Goal: Task Accomplishment & Management: Manage account settings

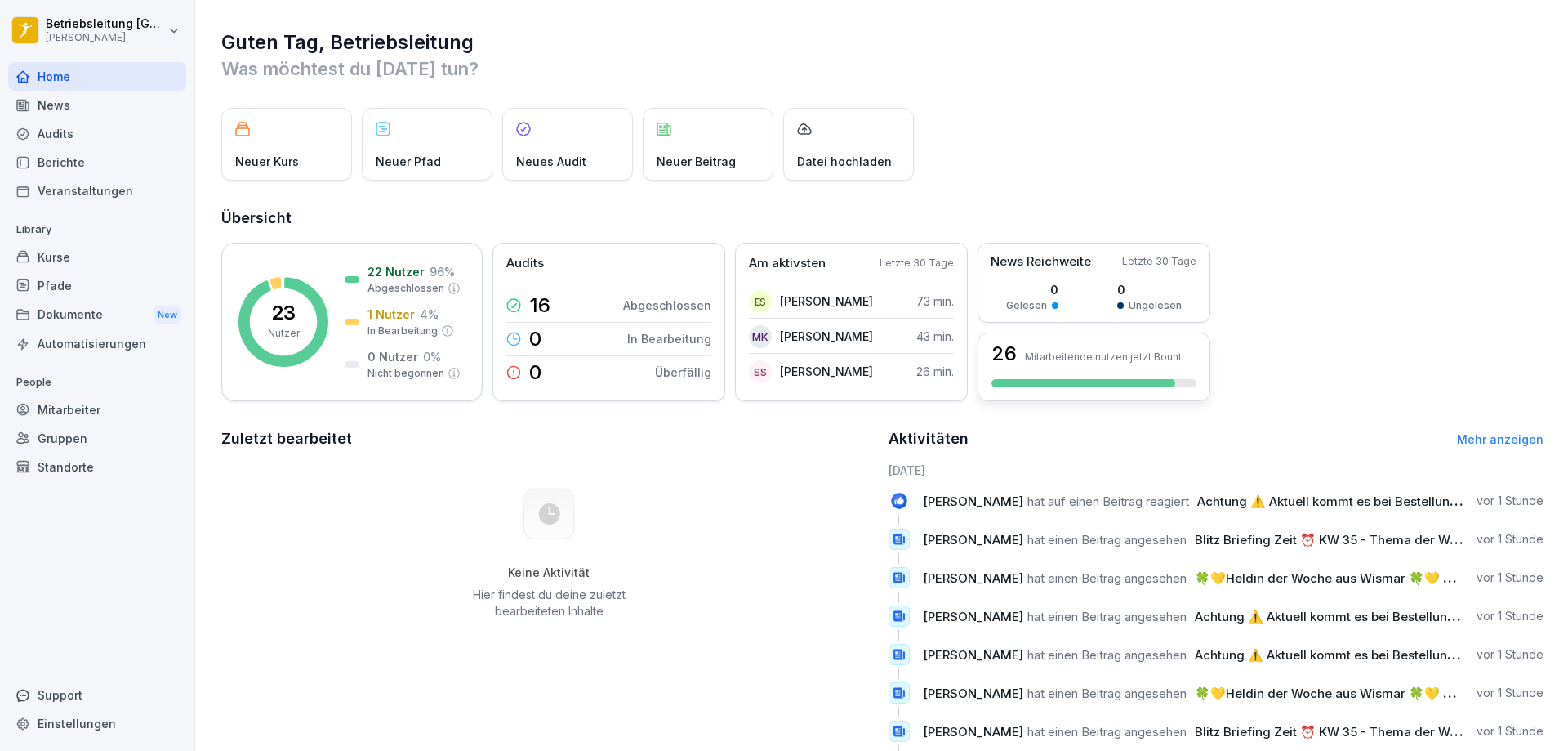
click at [1104, 375] on div "26 Mitarbeitende nutzen jetzt Bounti" at bounding box center [1094, 367] width 233 height 69
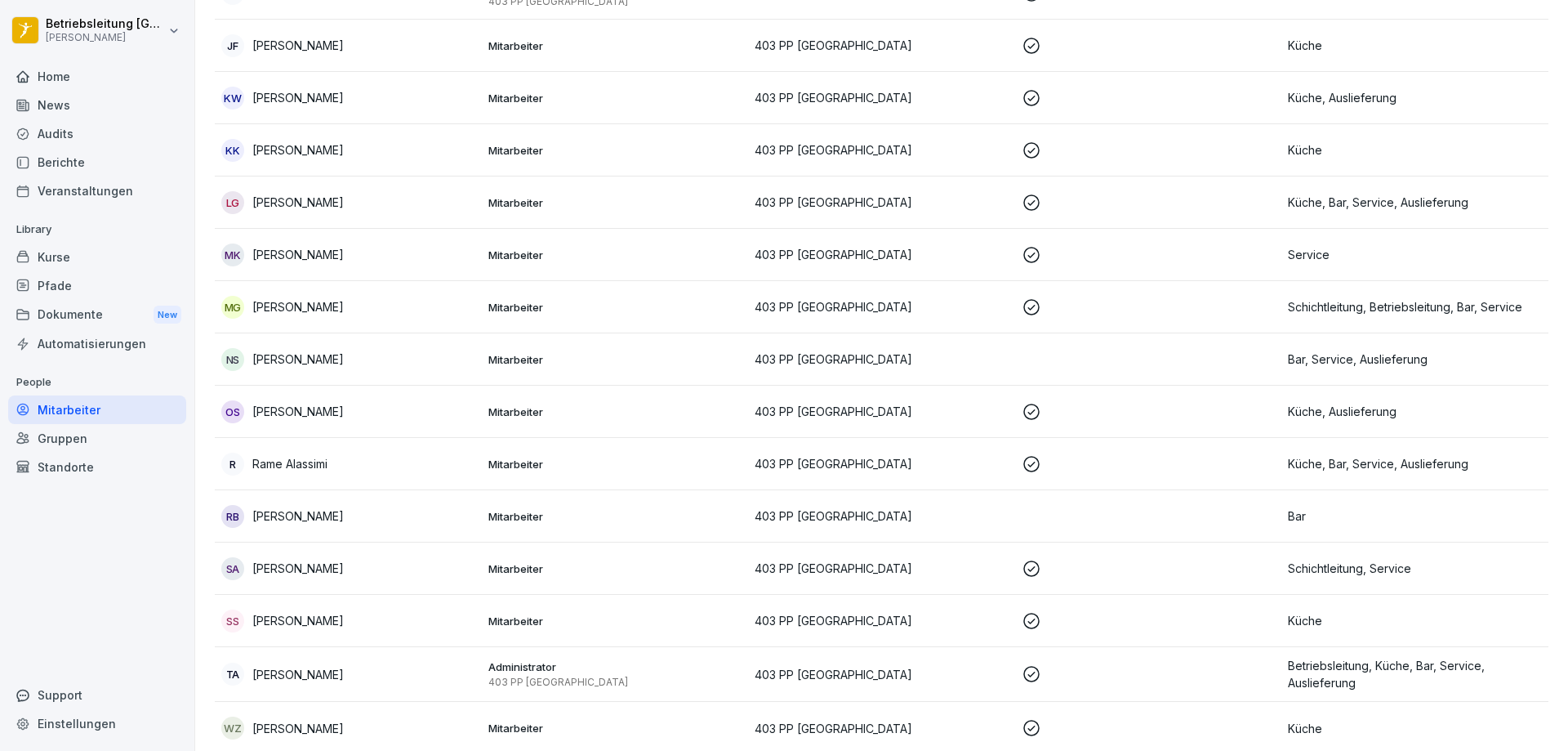
scroll to position [980, 0]
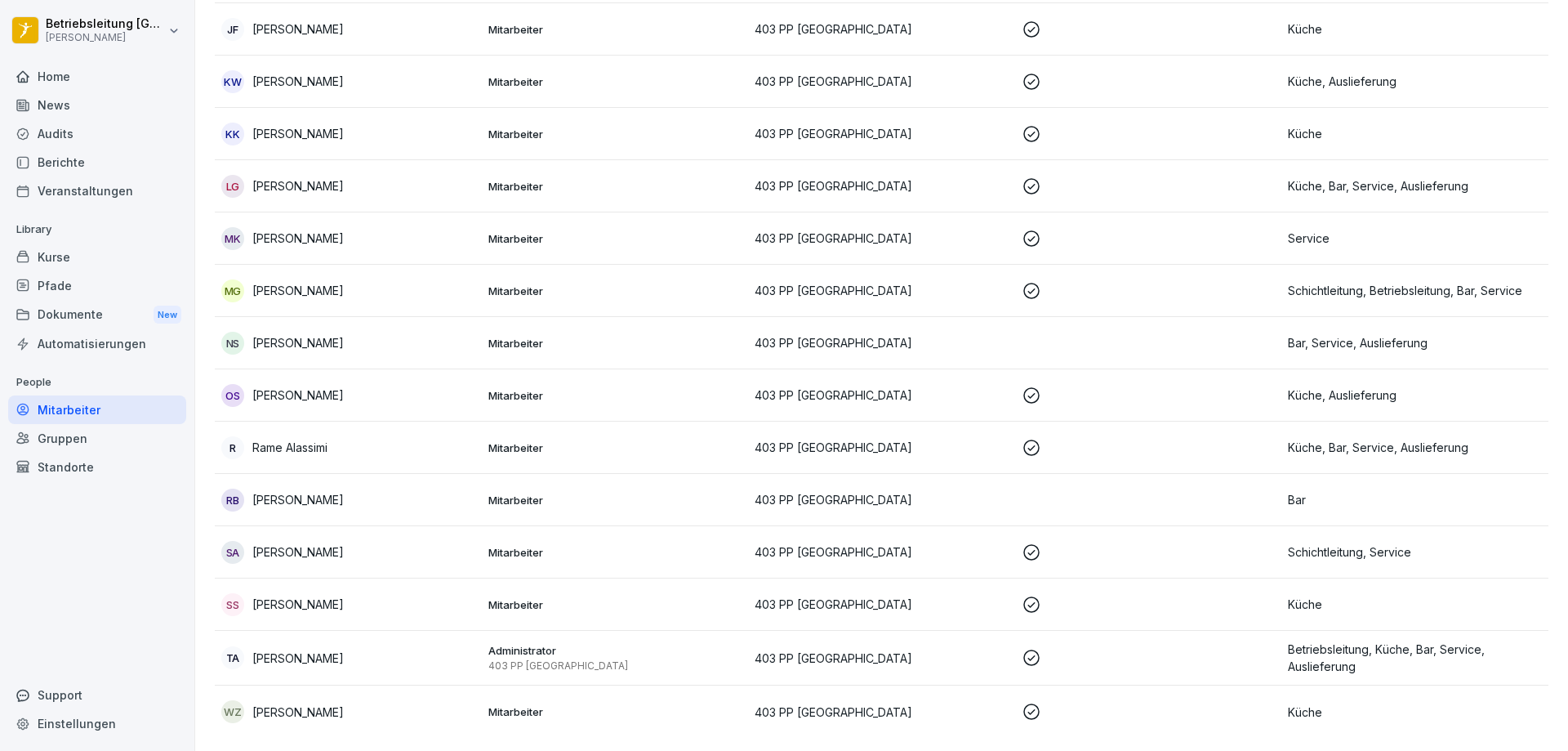
click at [1006, 338] on td "403 PP [GEOGRAPHIC_DATA]" at bounding box center [881, 343] width 267 height 52
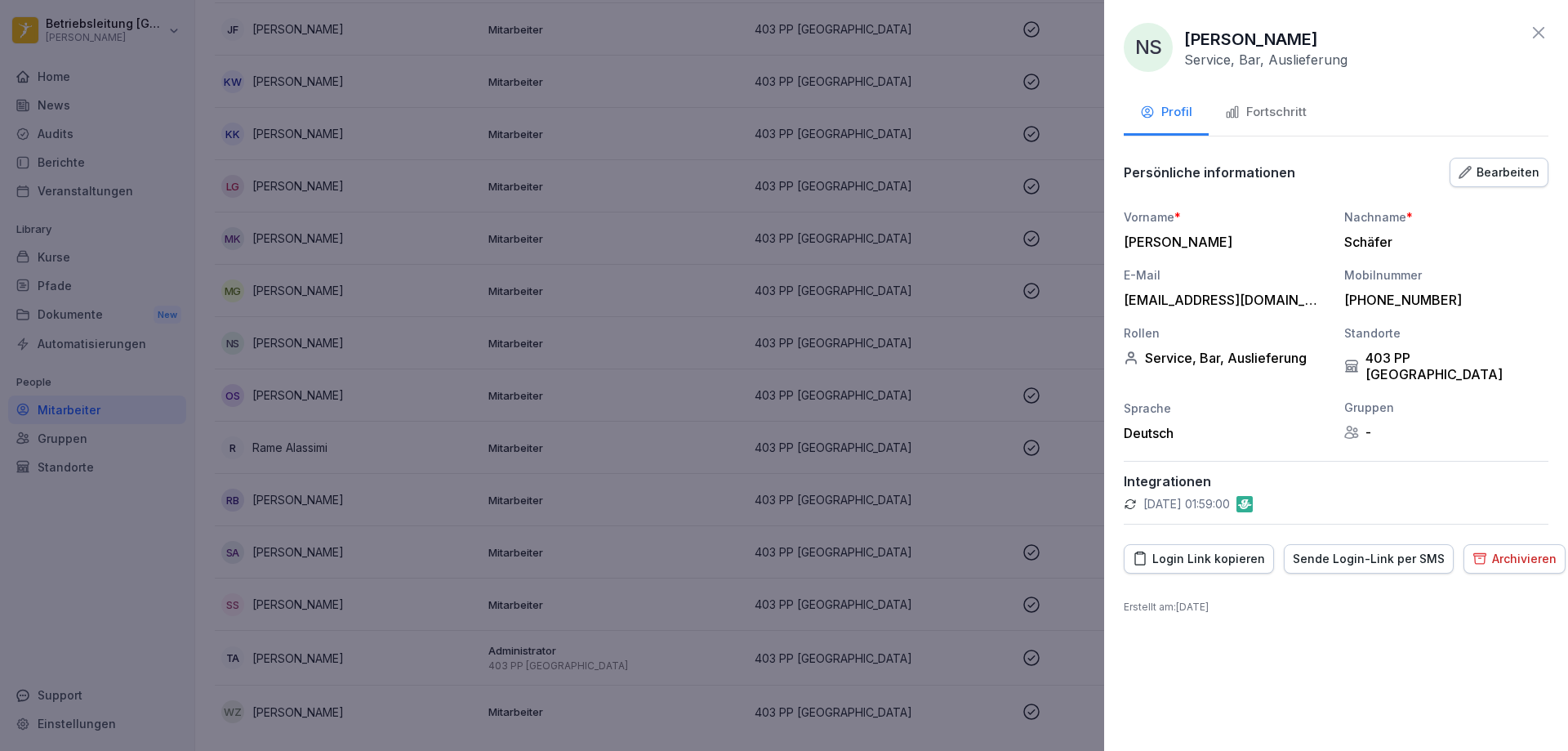
click at [1365, 549] on div "Sende Login-Link per SMS" at bounding box center [1368, 558] width 152 height 18
click at [975, 325] on div at bounding box center [784, 375] width 1568 height 751
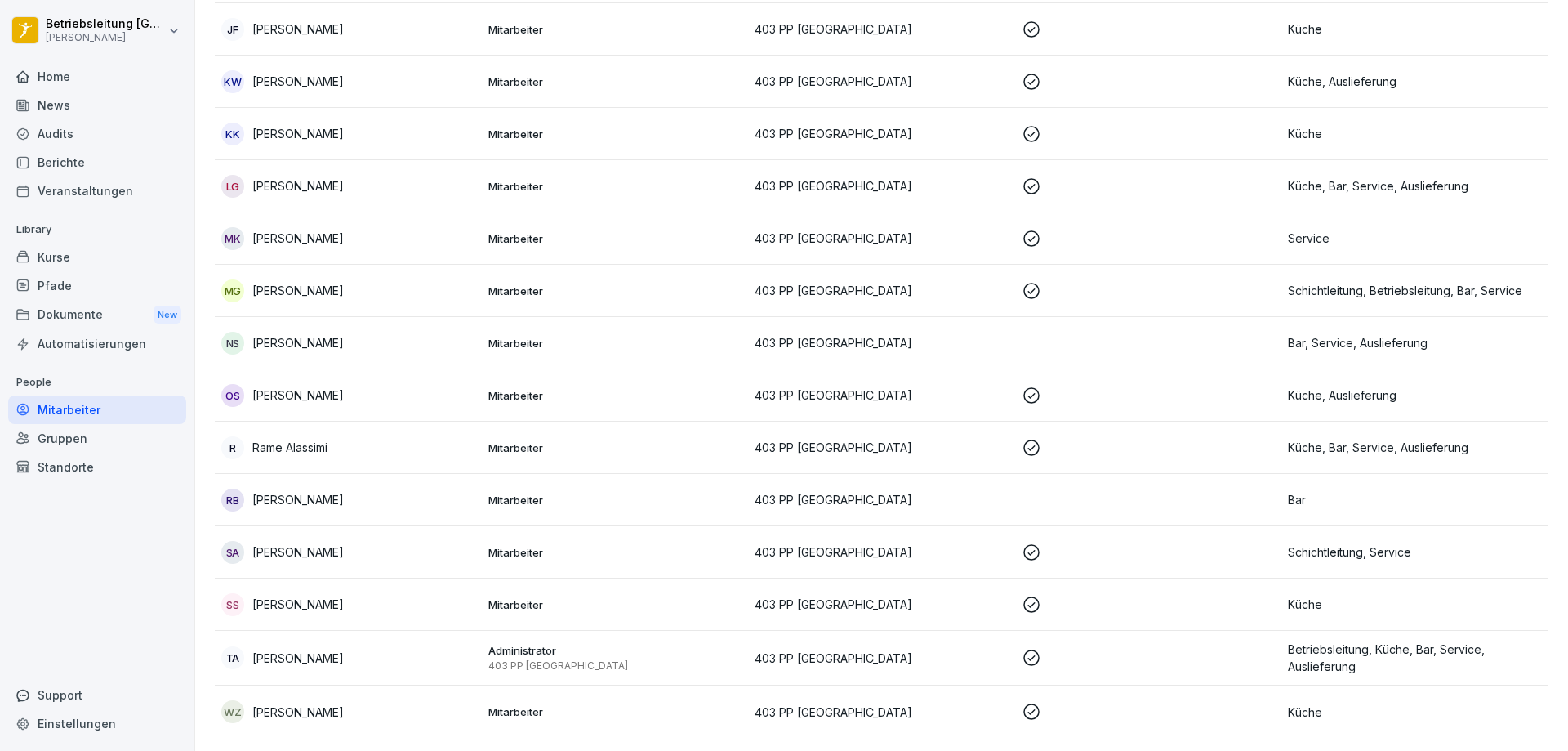
click at [1018, 478] on td at bounding box center [1148, 500] width 267 height 52
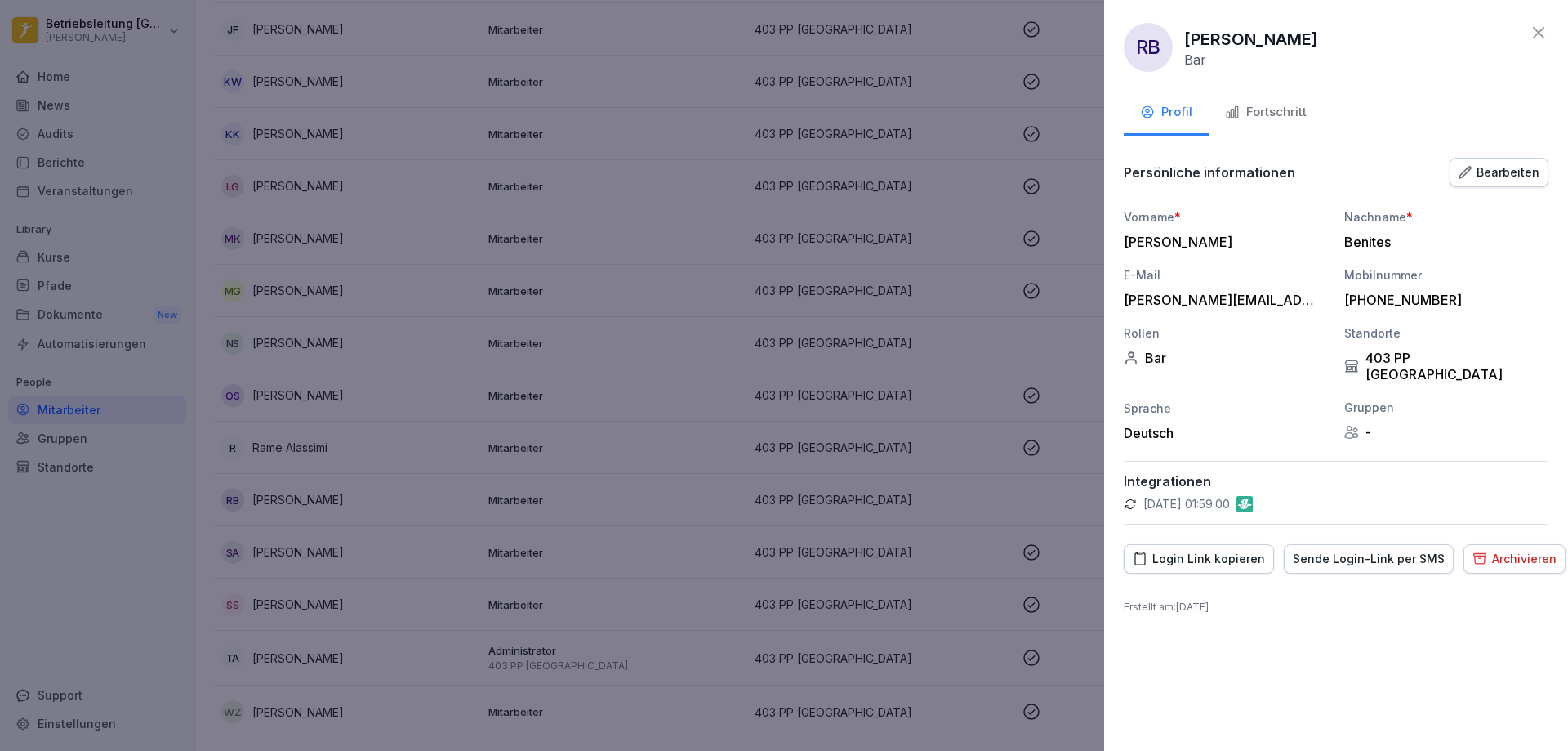
click at [1381, 549] on div "Sende Login-Link per SMS" at bounding box center [1368, 558] width 152 height 18
click at [982, 323] on div at bounding box center [784, 375] width 1568 height 751
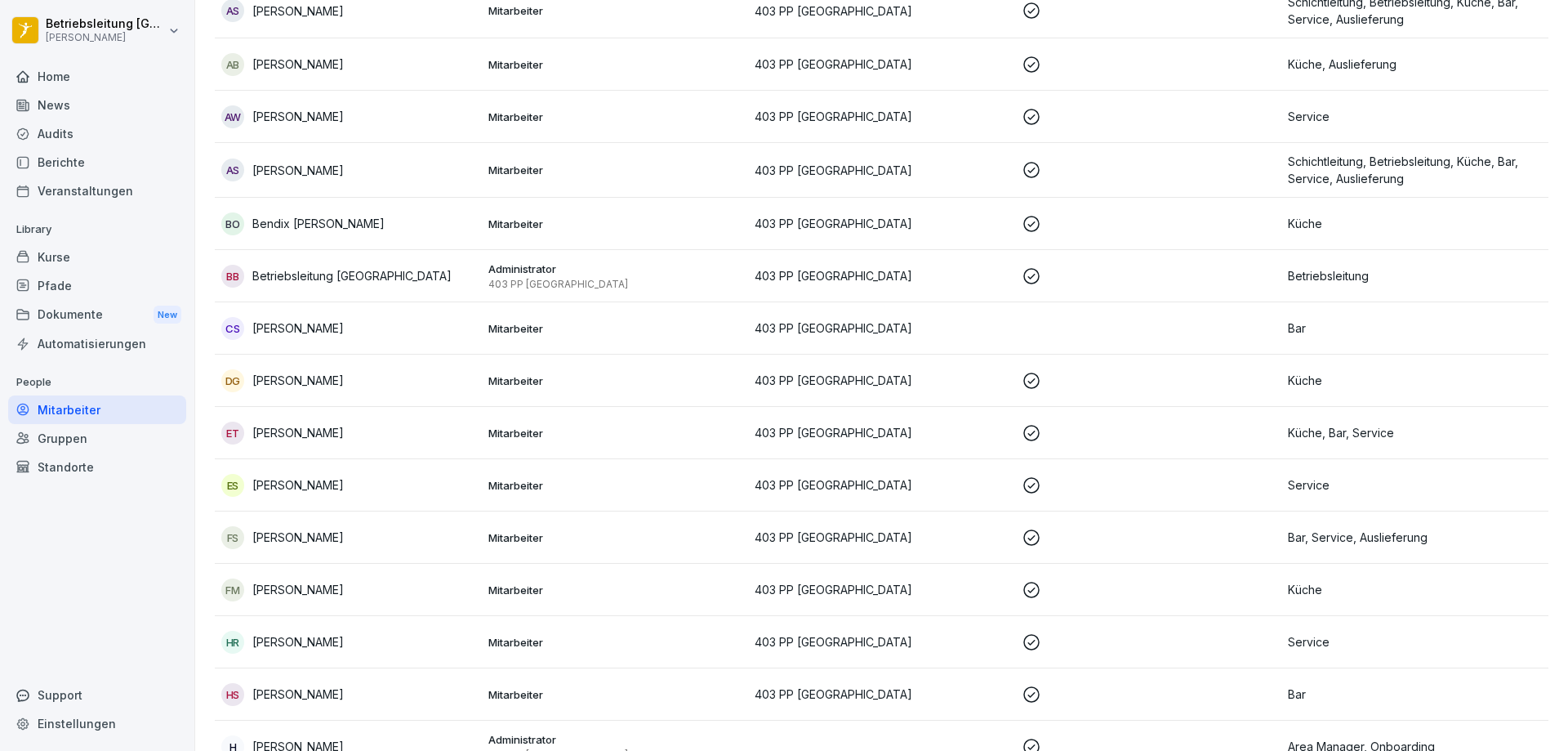
scroll to position [166, 0]
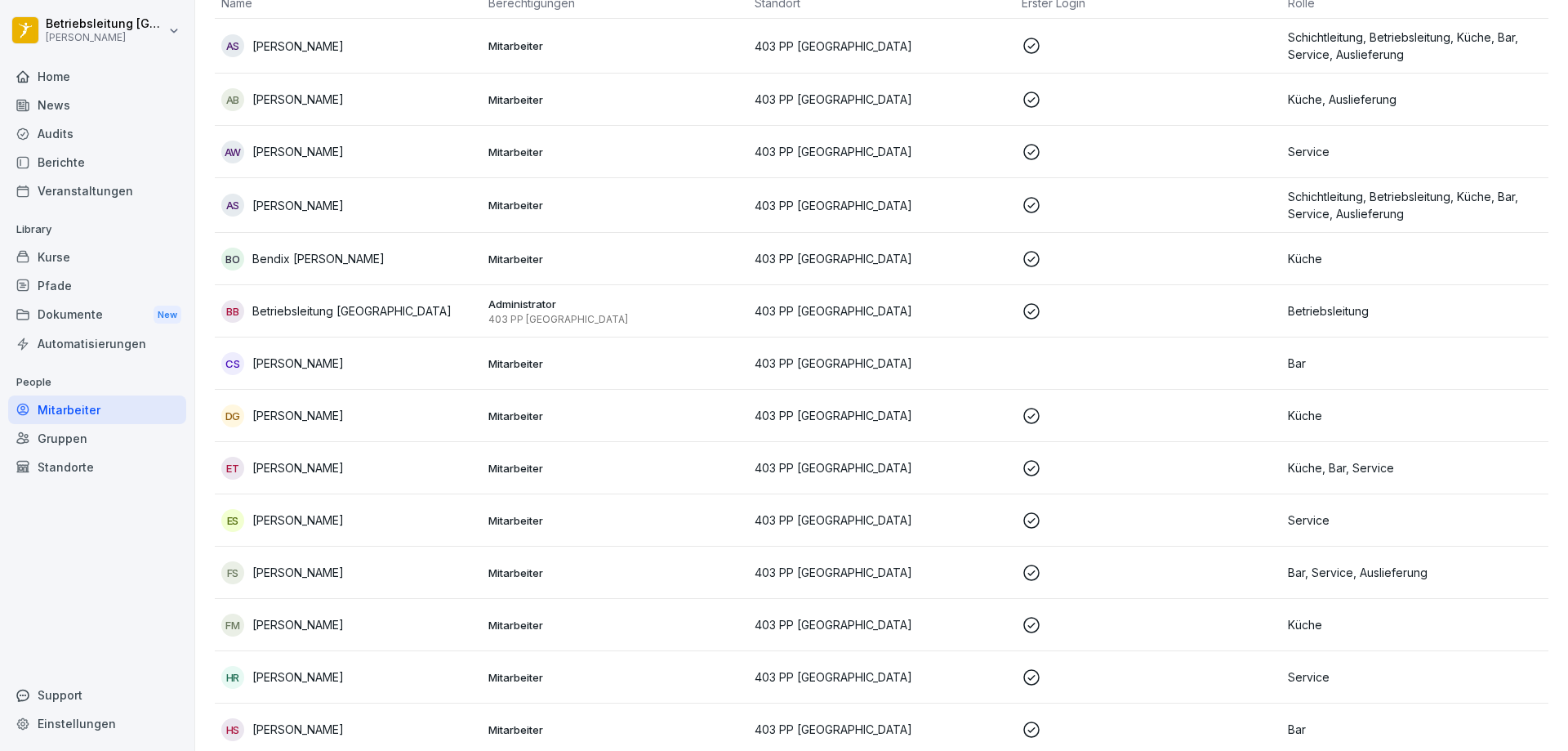
click at [1039, 357] on td at bounding box center [1148, 364] width 267 height 52
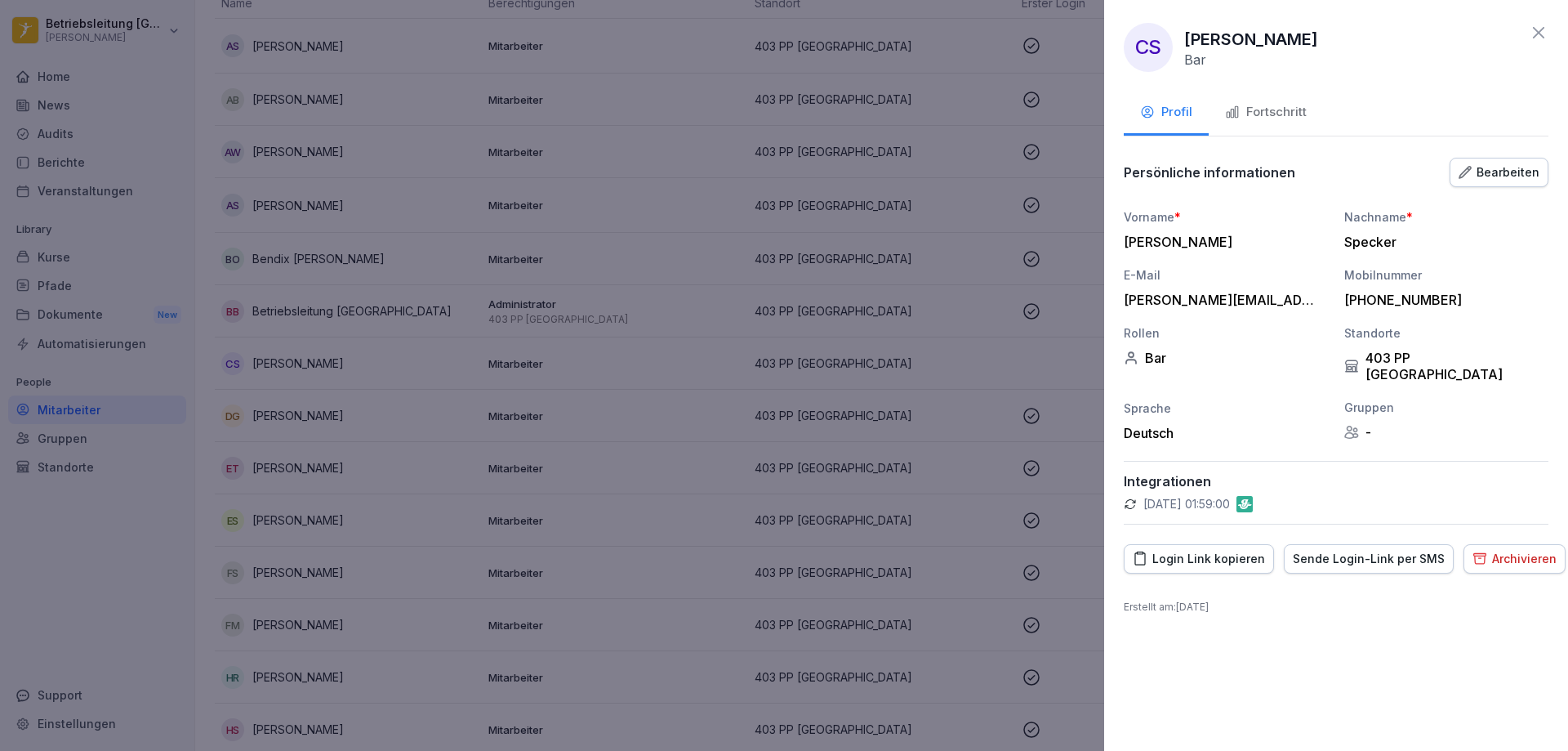
click at [1358, 549] on div "Sende Login-Link per SMS" at bounding box center [1368, 558] width 152 height 18
click at [1545, 23] on icon at bounding box center [1538, 33] width 20 height 20
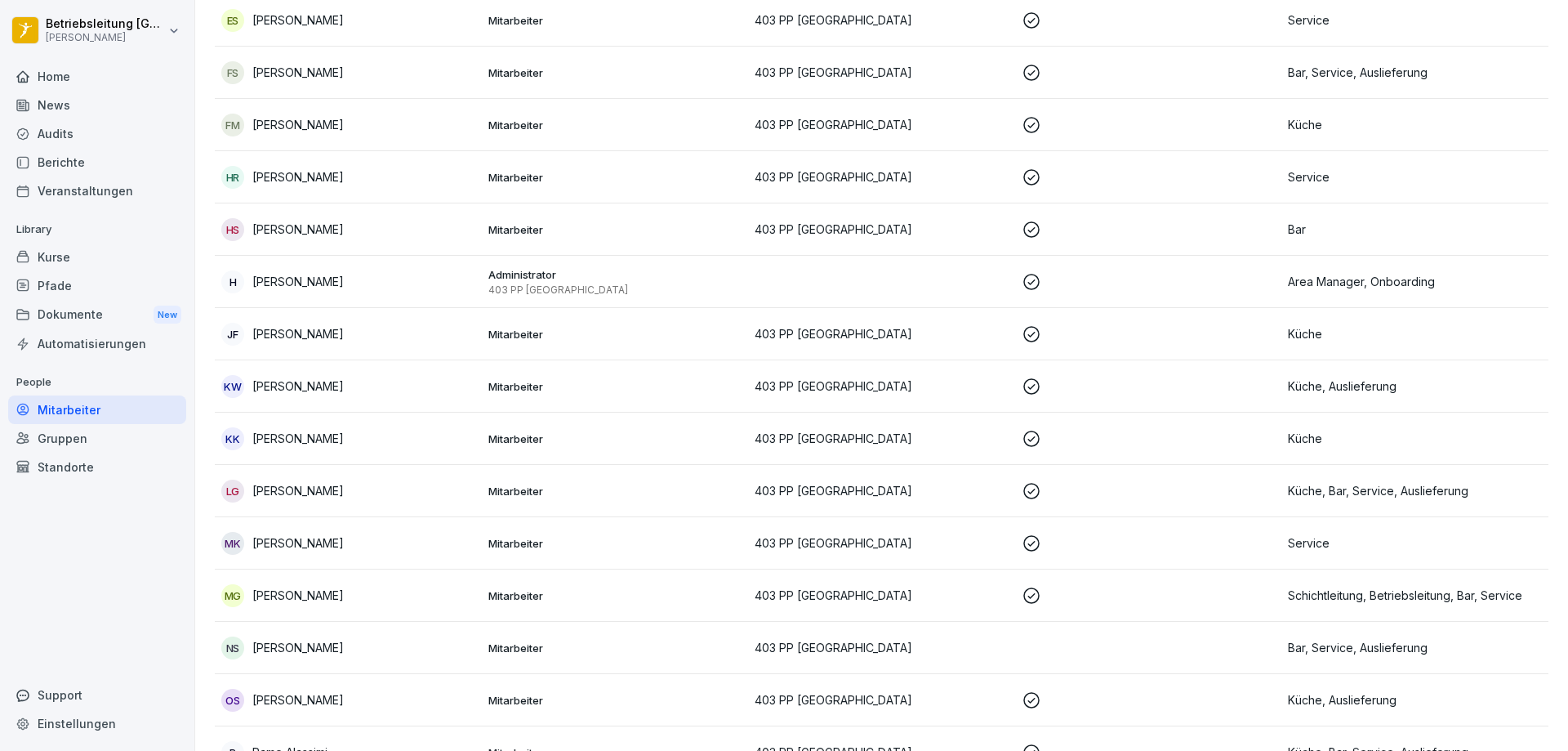
scroll to position [656, 0]
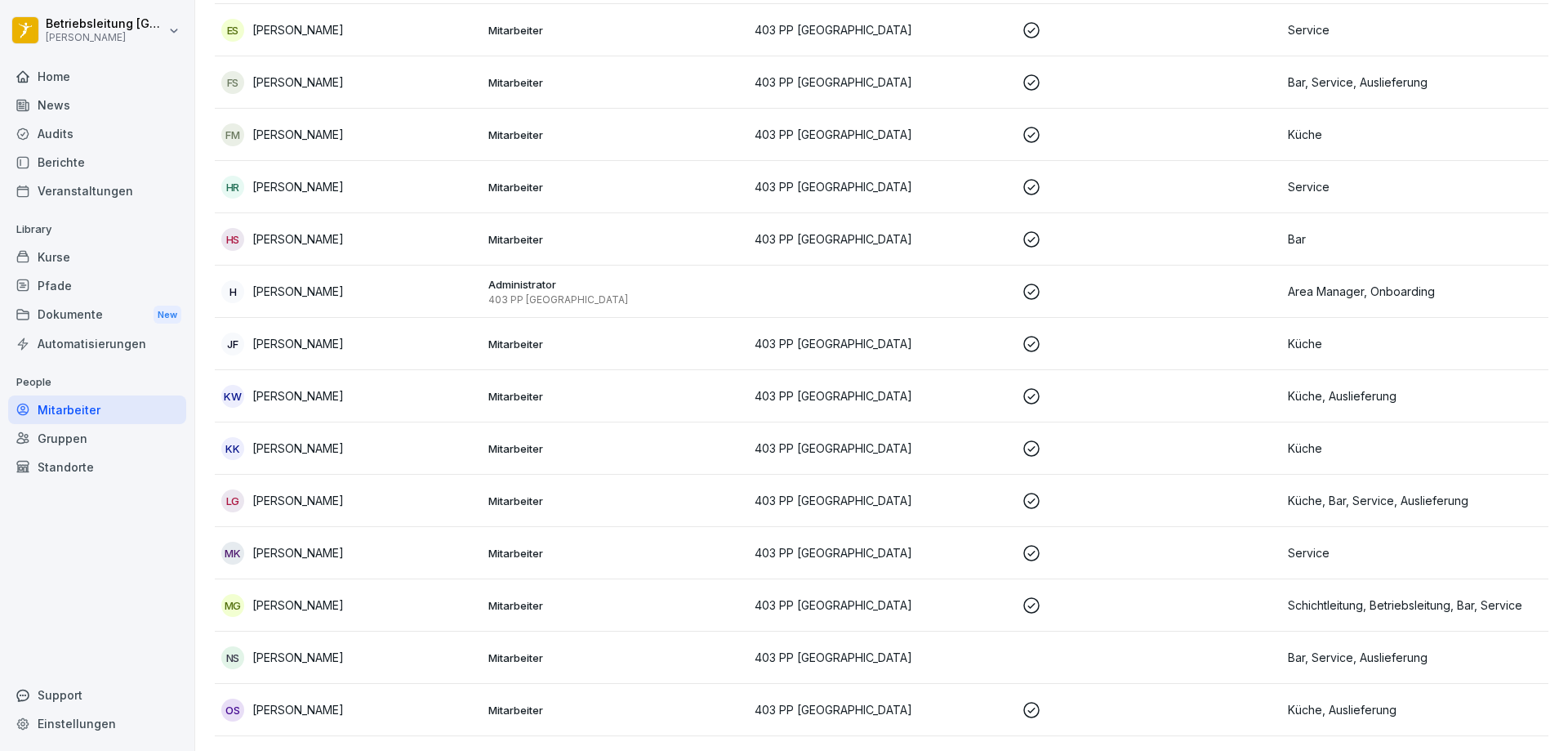
click at [1134, 233] on p at bounding box center [1148, 239] width 254 height 20
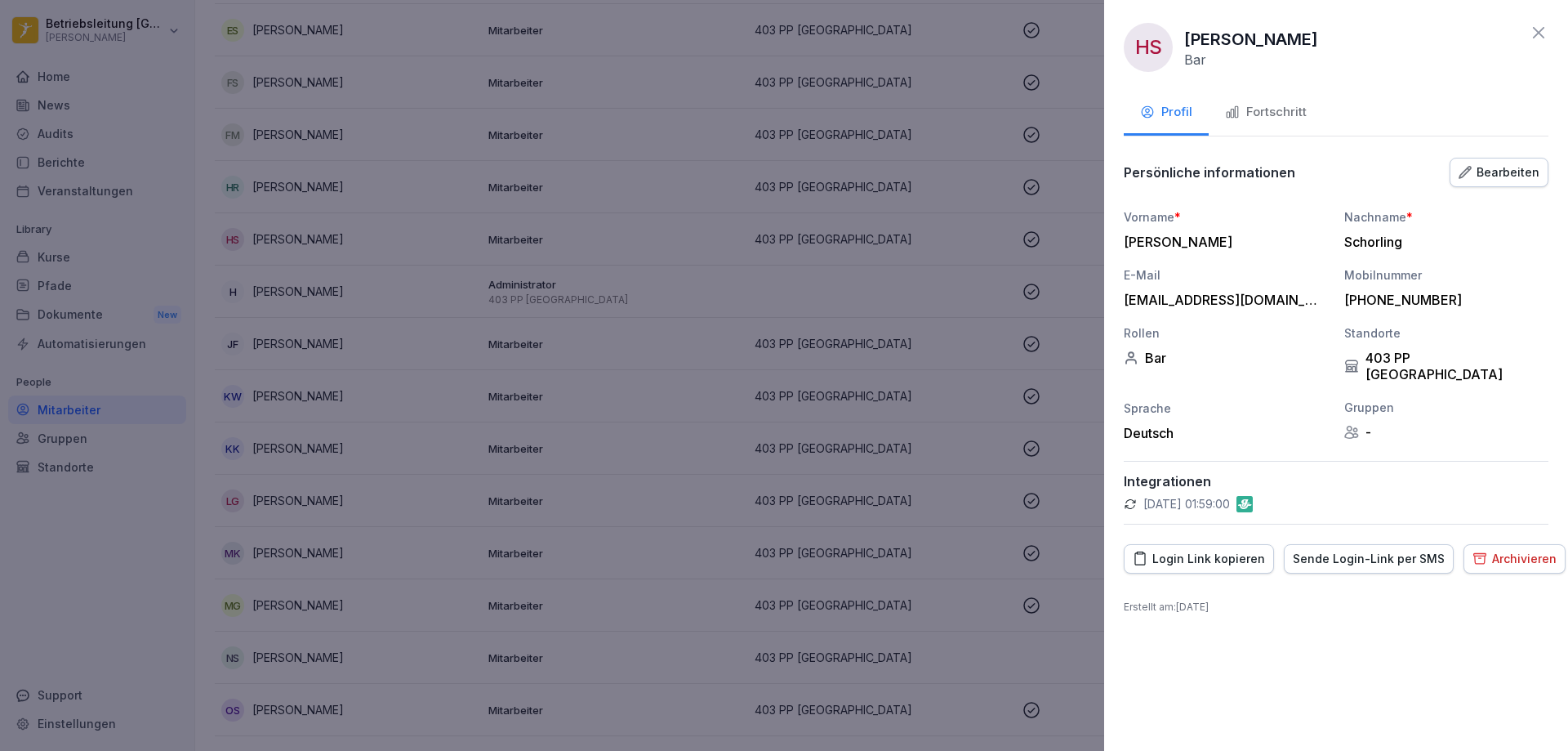
click at [1275, 109] on div "Fortschritt" at bounding box center [1267, 112] width 82 height 19
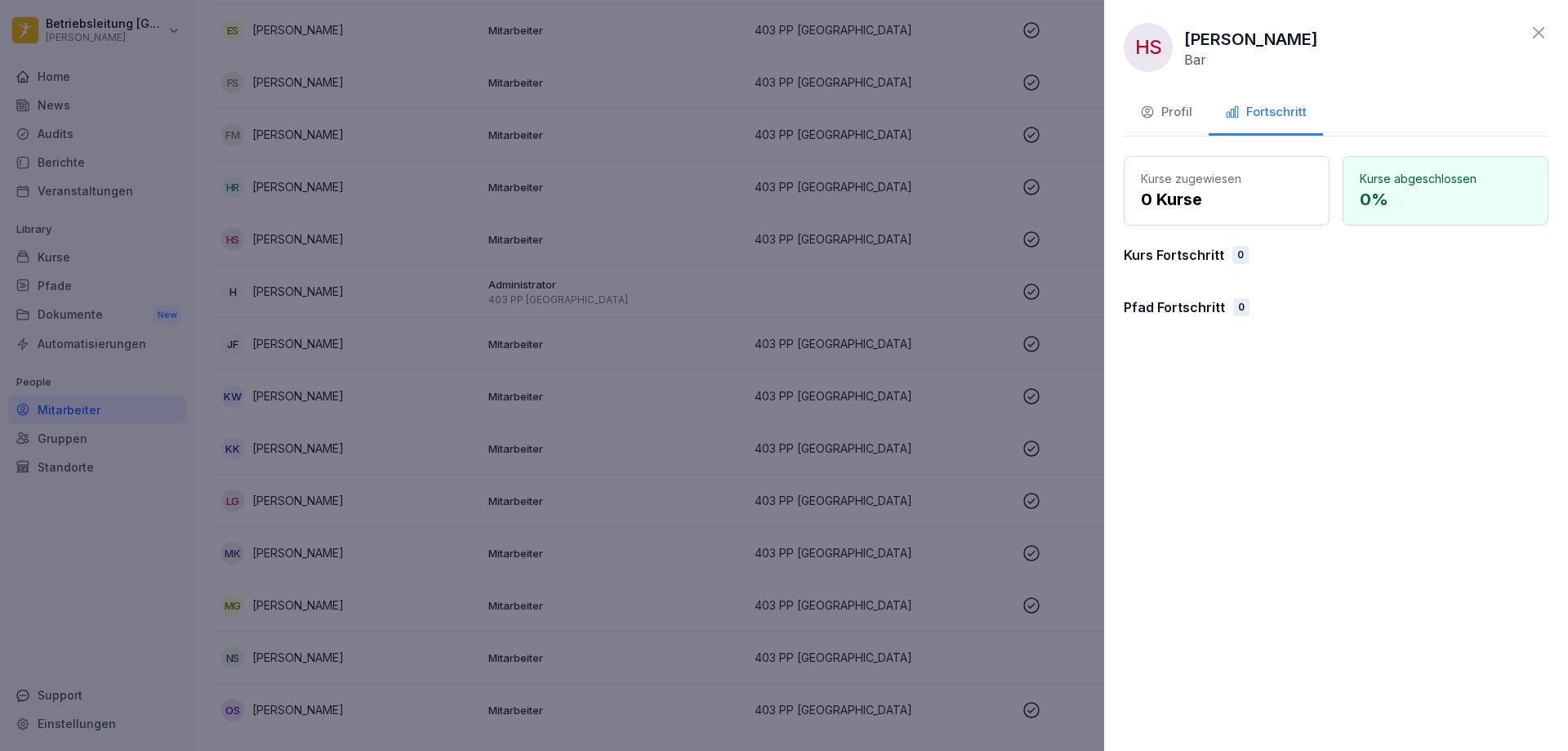
click at [1534, 32] on icon at bounding box center [1538, 33] width 20 height 20
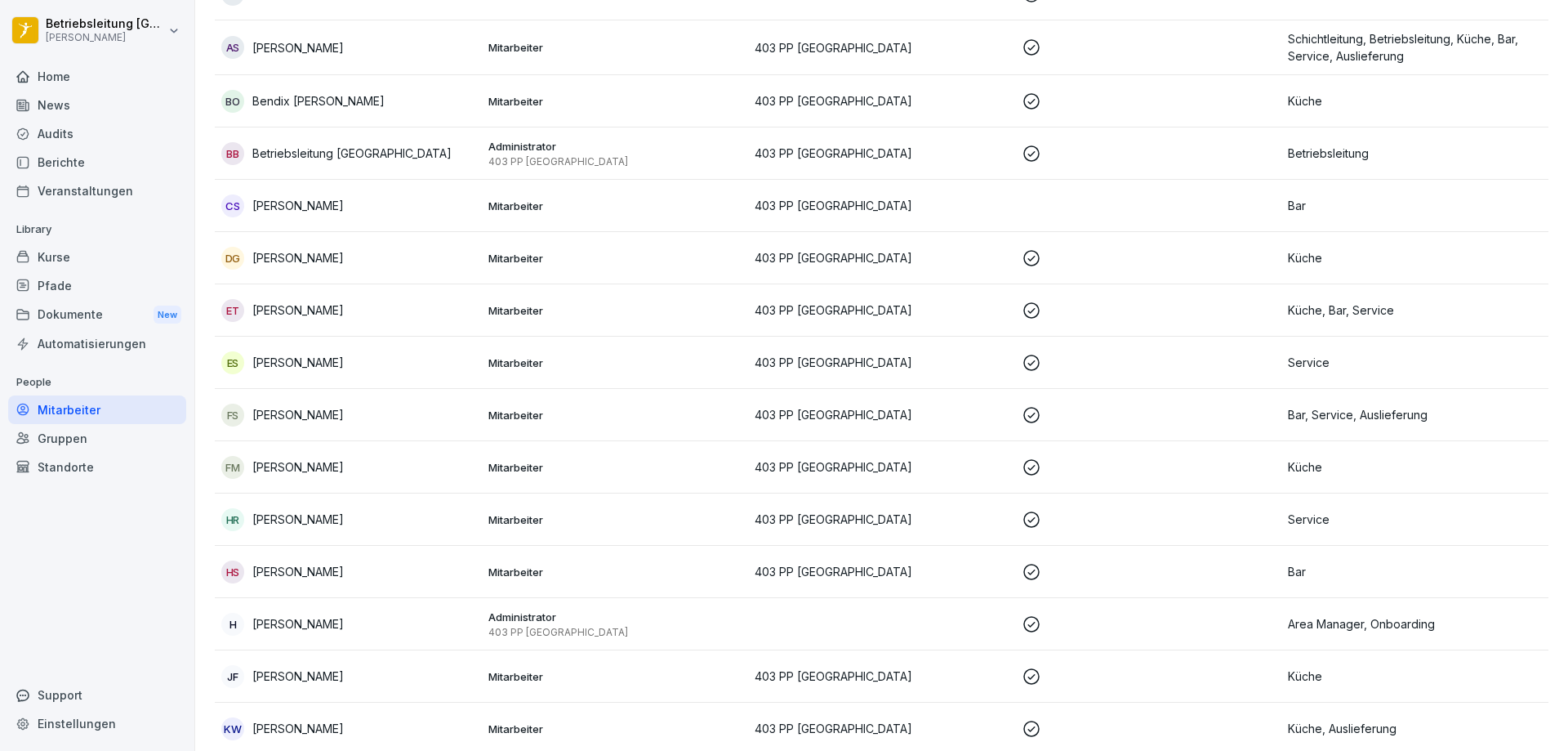
scroll to position [329, 0]
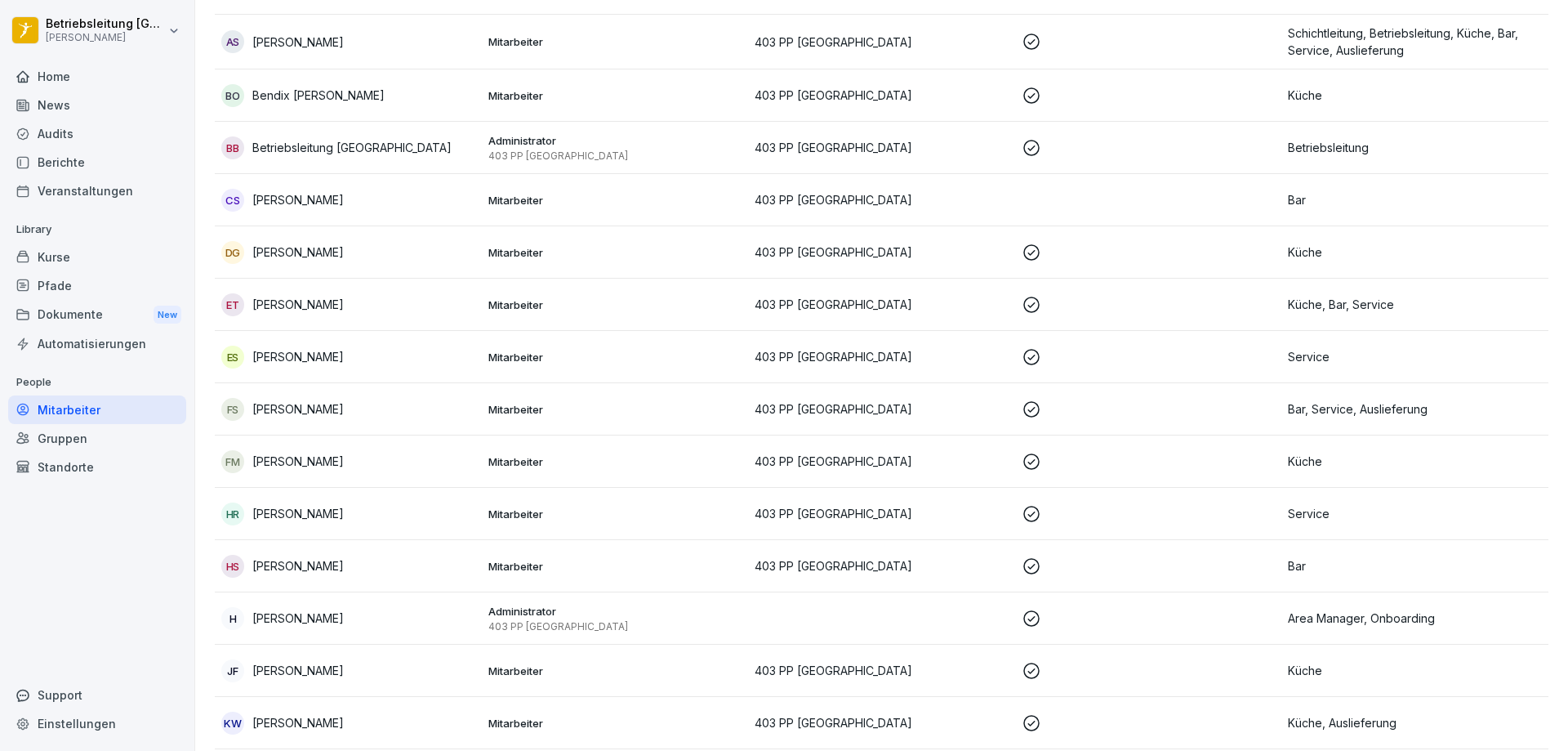
click at [1043, 195] on td at bounding box center [1148, 201] width 267 height 52
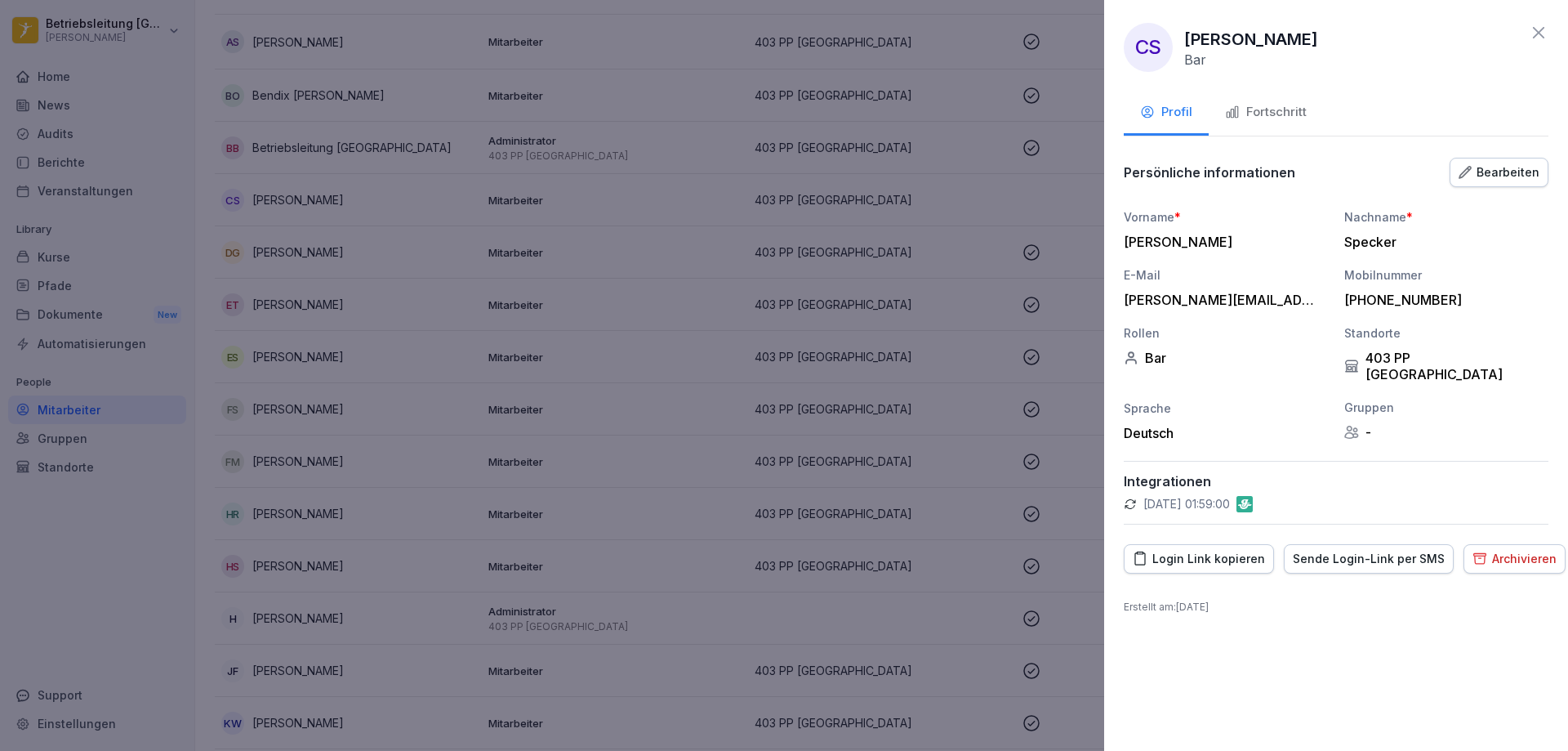
click at [1269, 112] on div "Fortschritt" at bounding box center [1267, 112] width 82 height 19
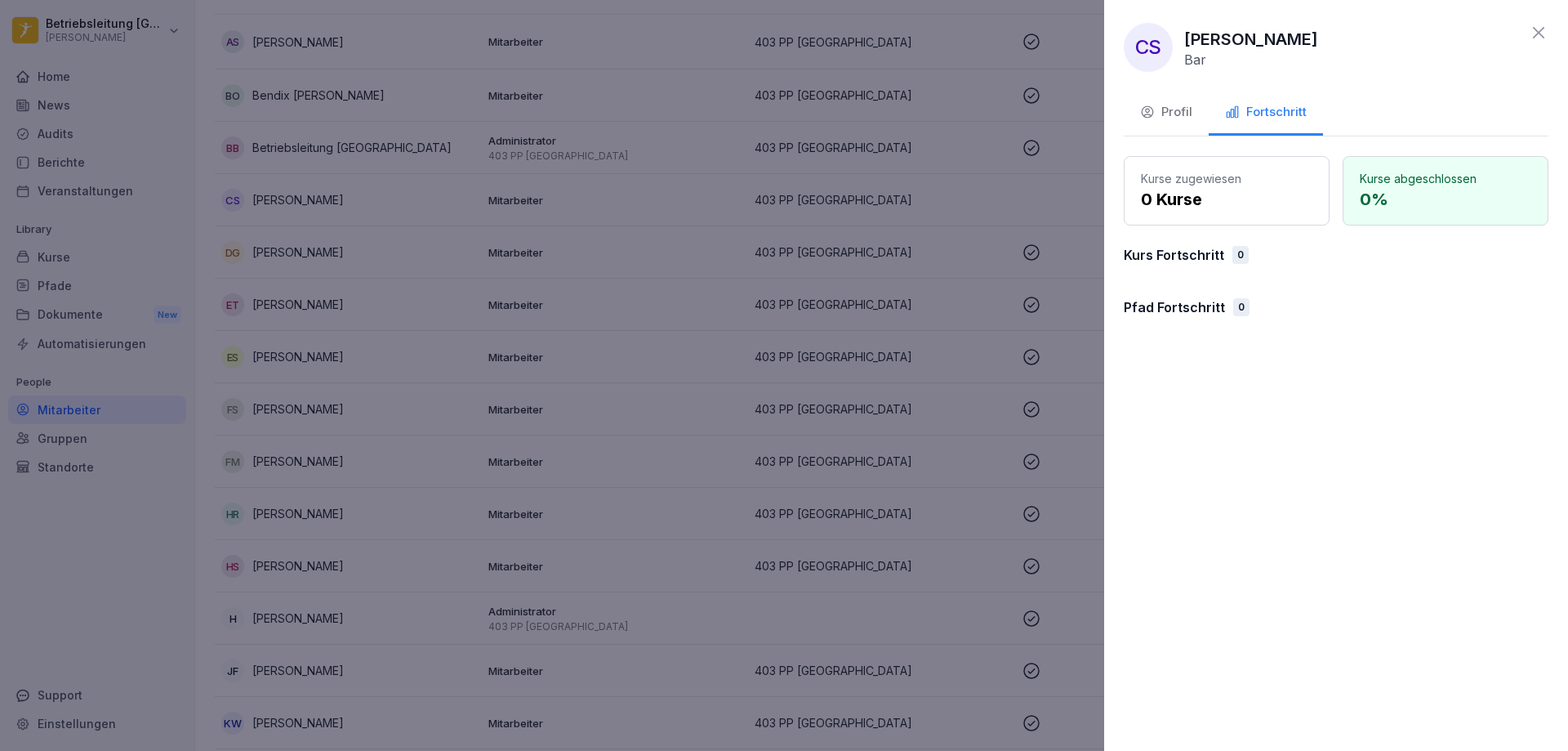
click at [1536, 29] on icon at bounding box center [1538, 33] width 20 height 20
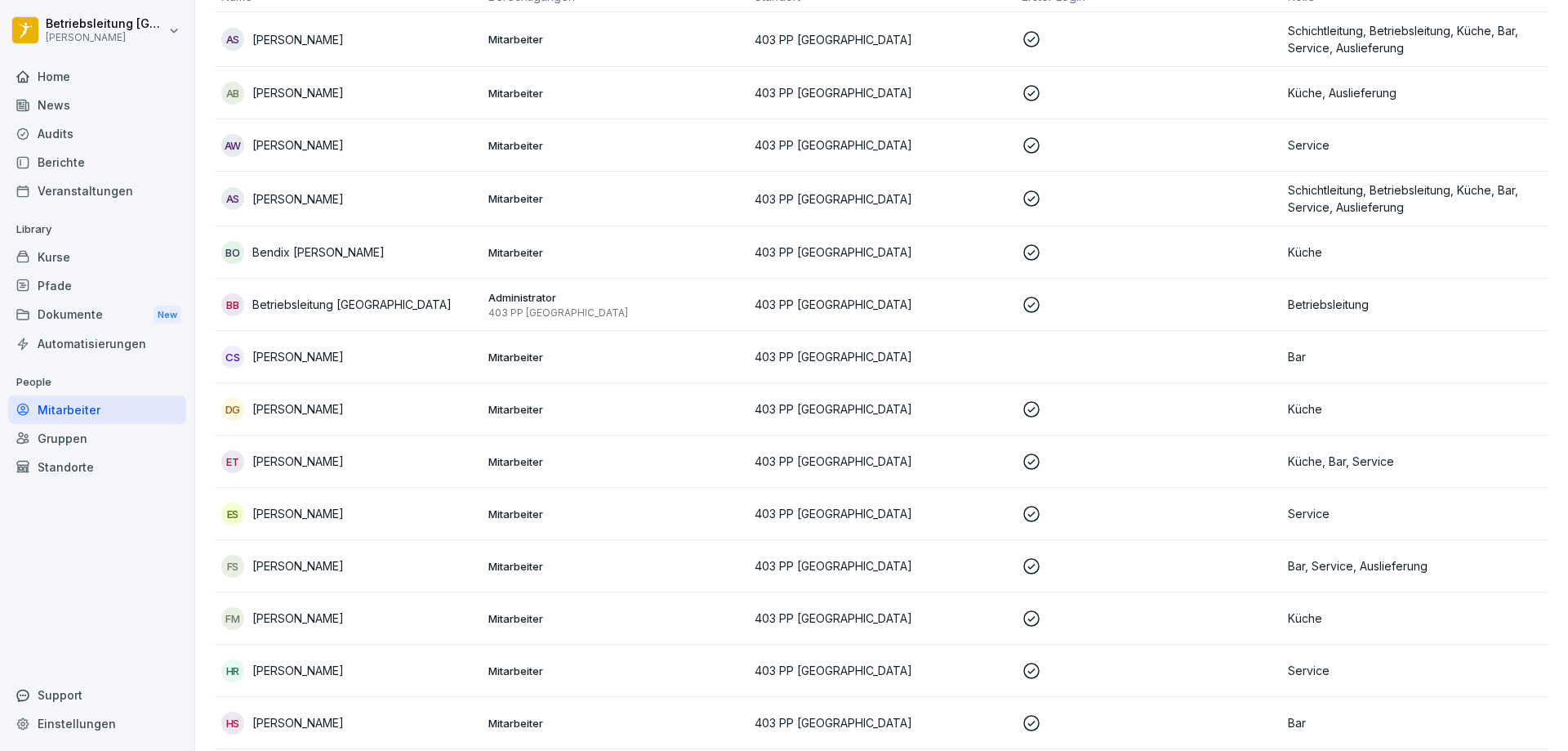
scroll to position [166, 0]
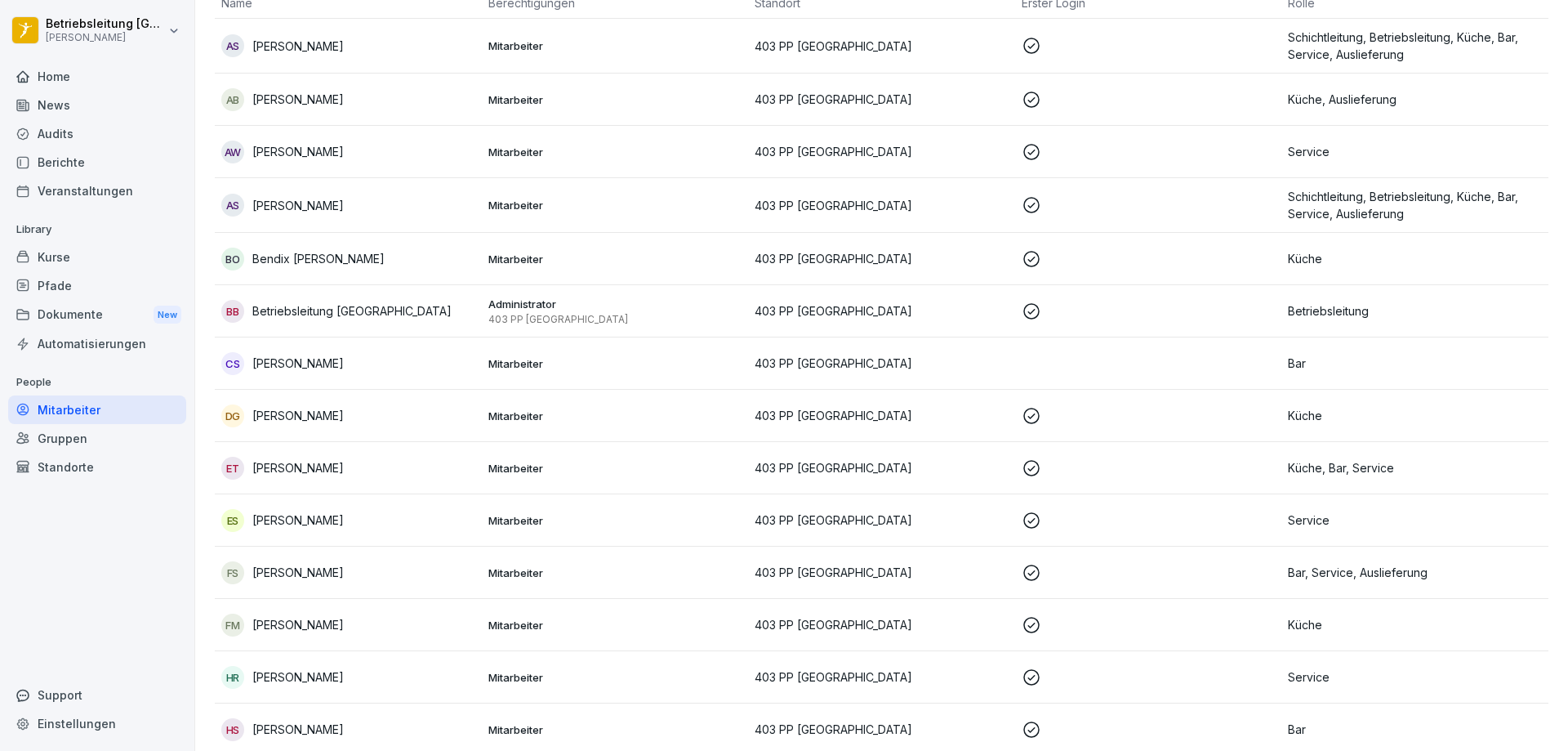
click at [1055, 255] on p at bounding box center [1148, 258] width 254 height 20
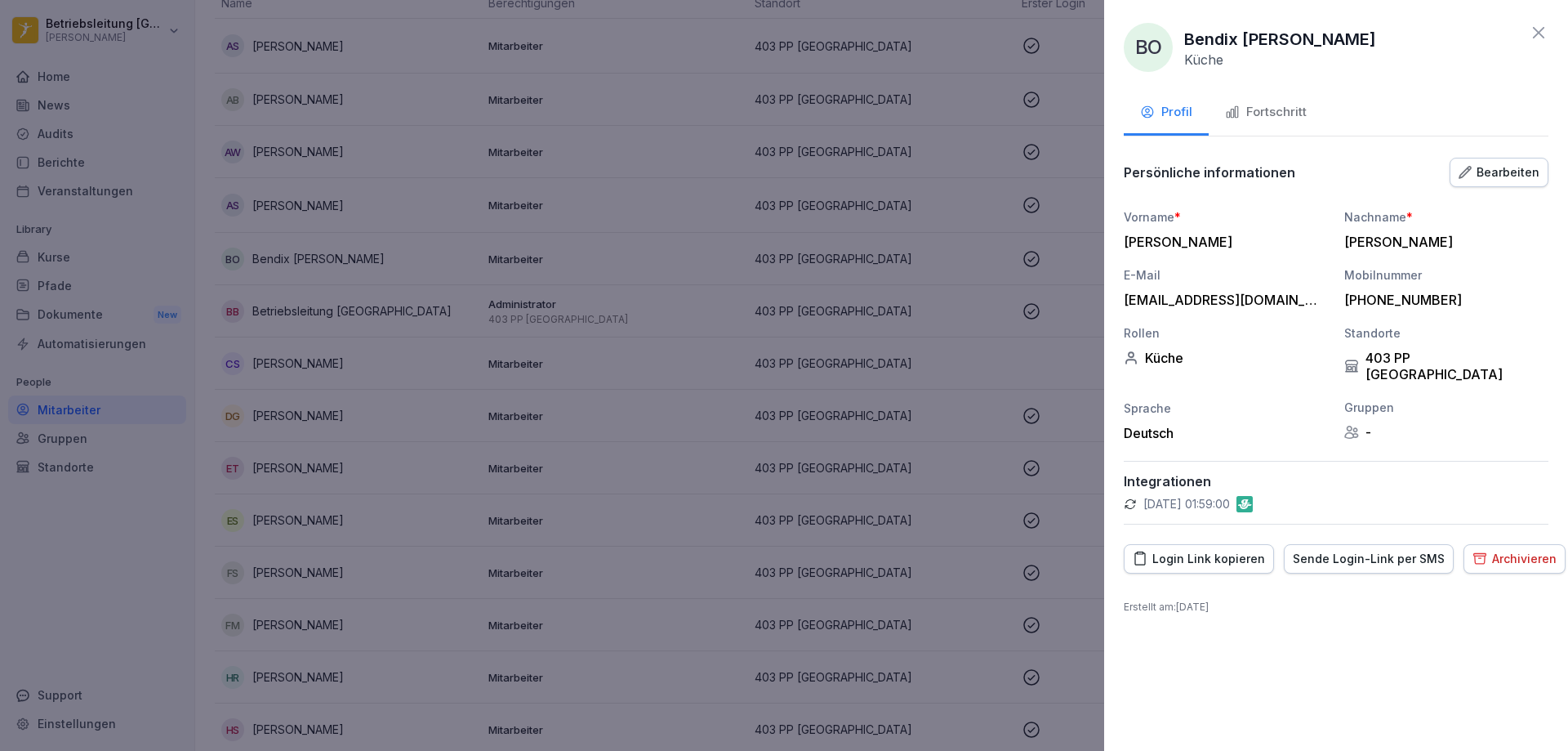
click at [1268, 111] on div "Fortschritt" at bounding box center [1267, 112] width 82 height 19
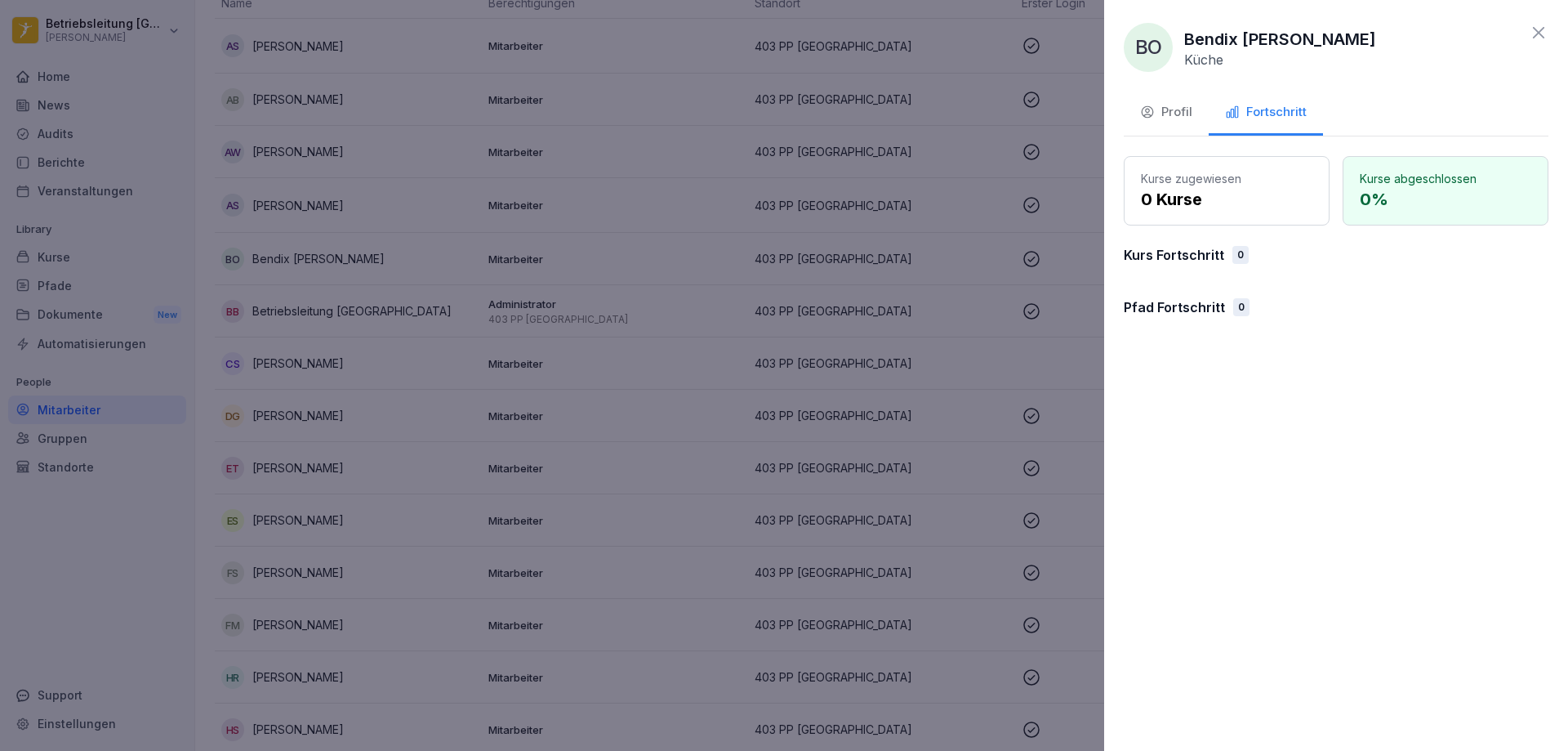
click at [1541, 29] on icon at bounding box center [1538, 33] width 20 height 20
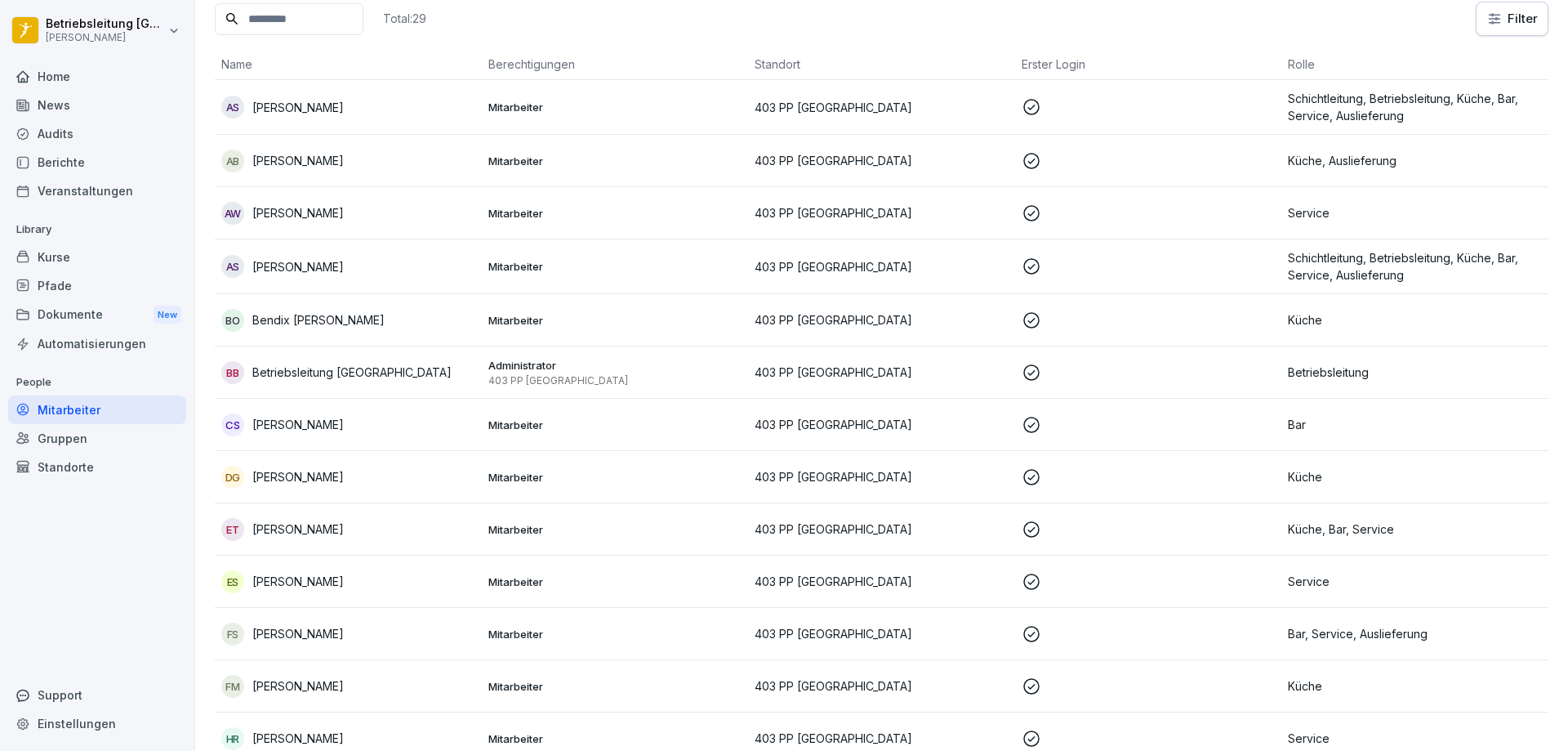
scroll to position [0, 0]
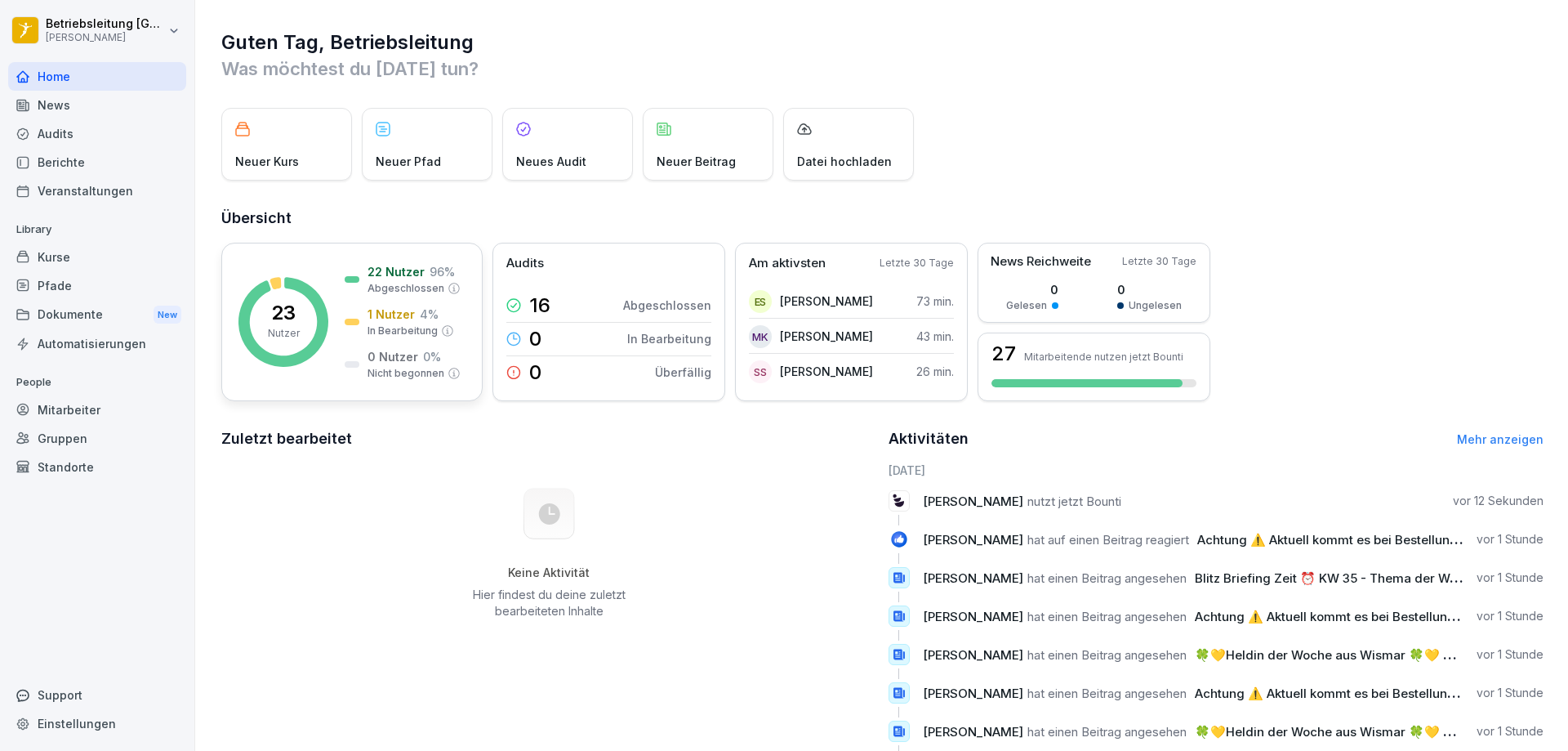
click at [298, 312] on div "23 Nutzer" at bounding box center [284, 322] width 32 height 37
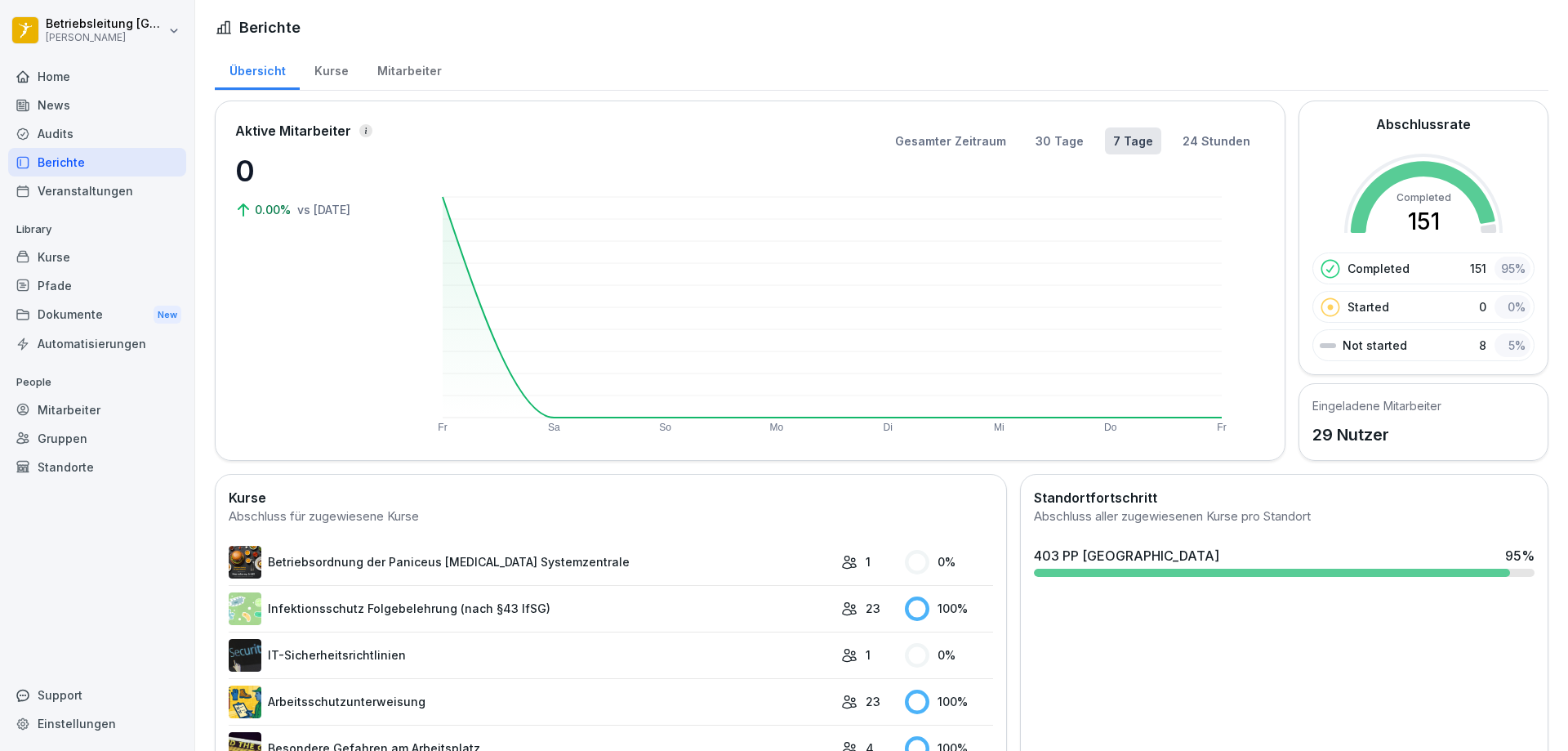
click at [1365, 547] on div "403 PP Braunschweig 95 %" at bounding box center [1284, 555] width 501 height 20
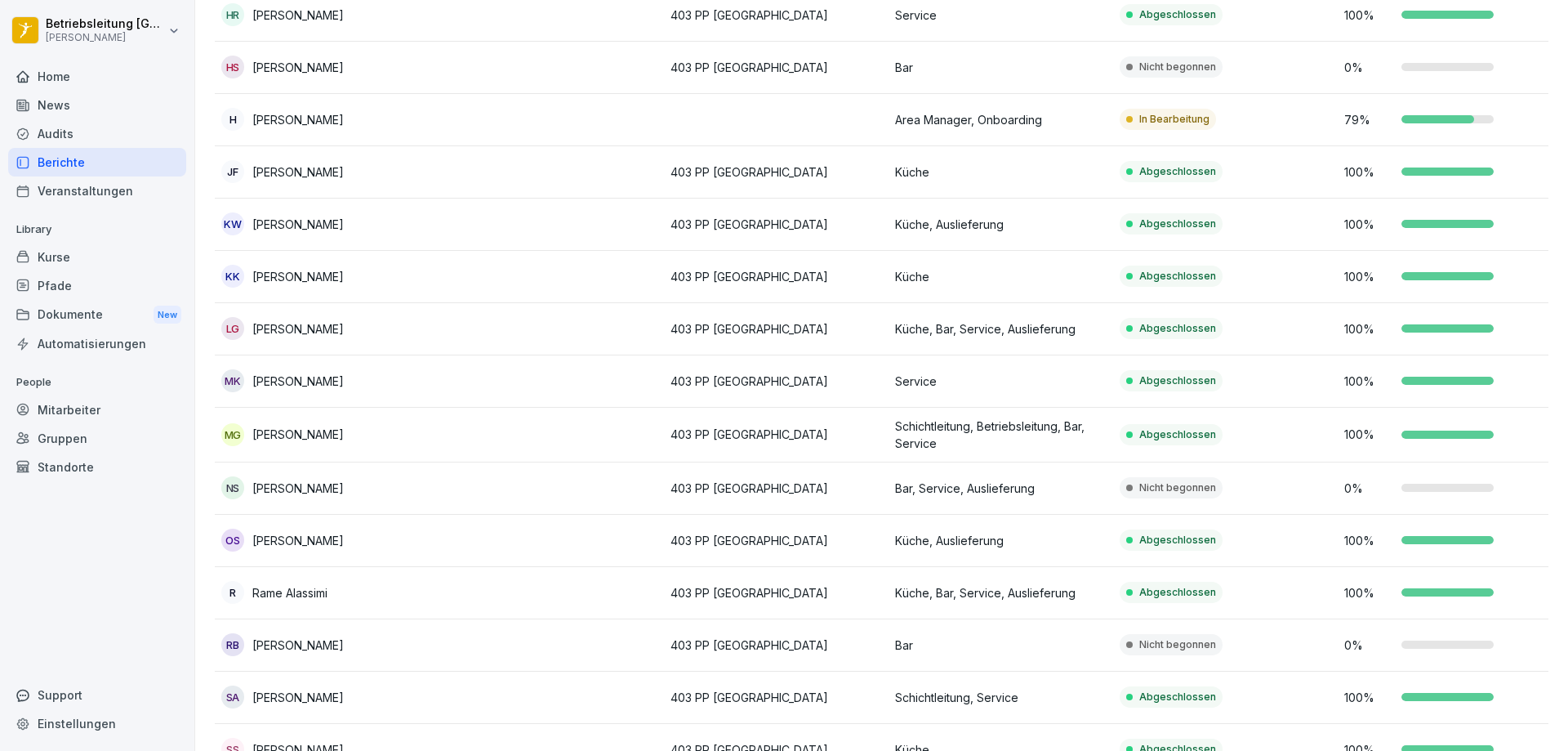
scroll to position [586, 0]
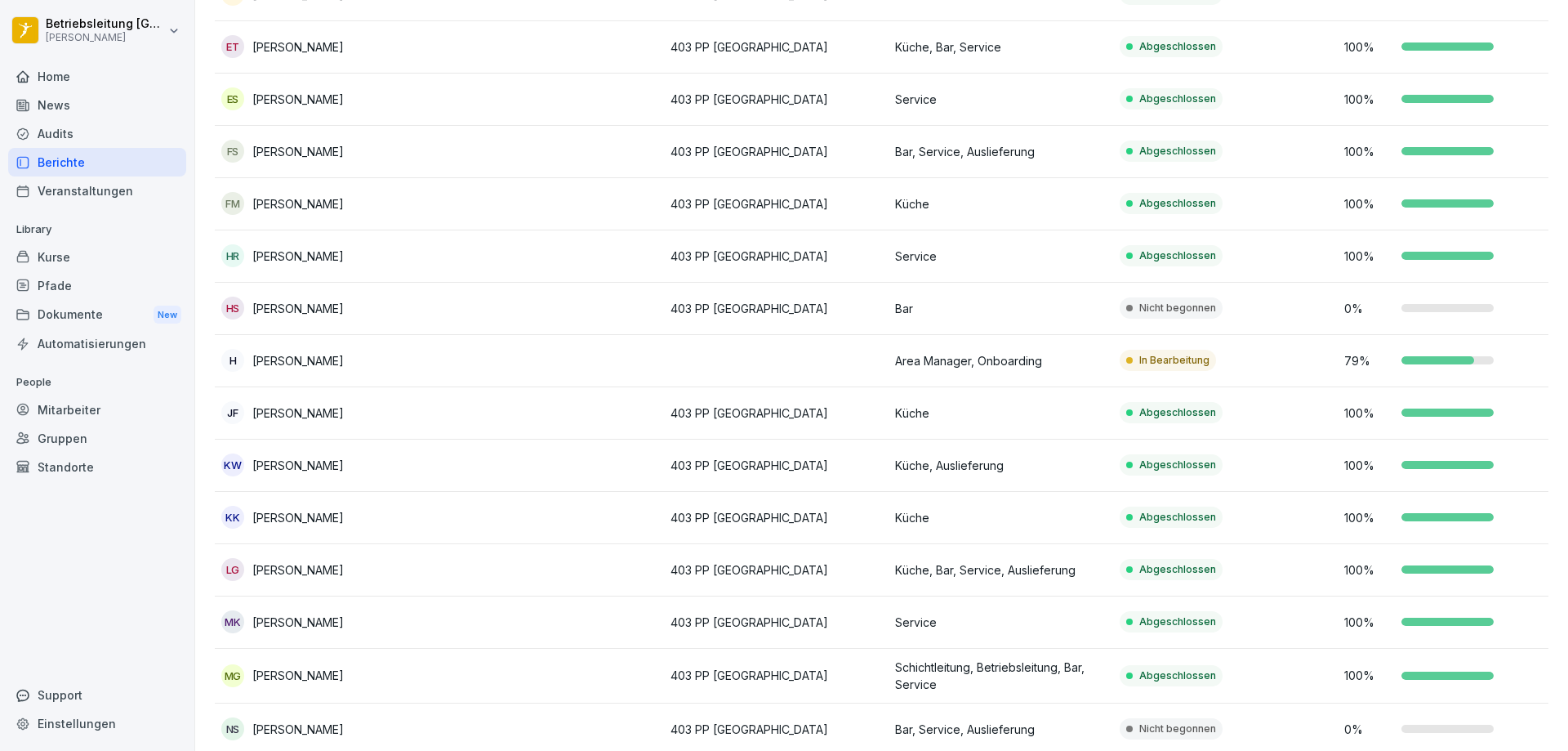
click at [1268, 365] on td "In Bearbeitung" at bounding box center [1226, 361] width 225 height 52
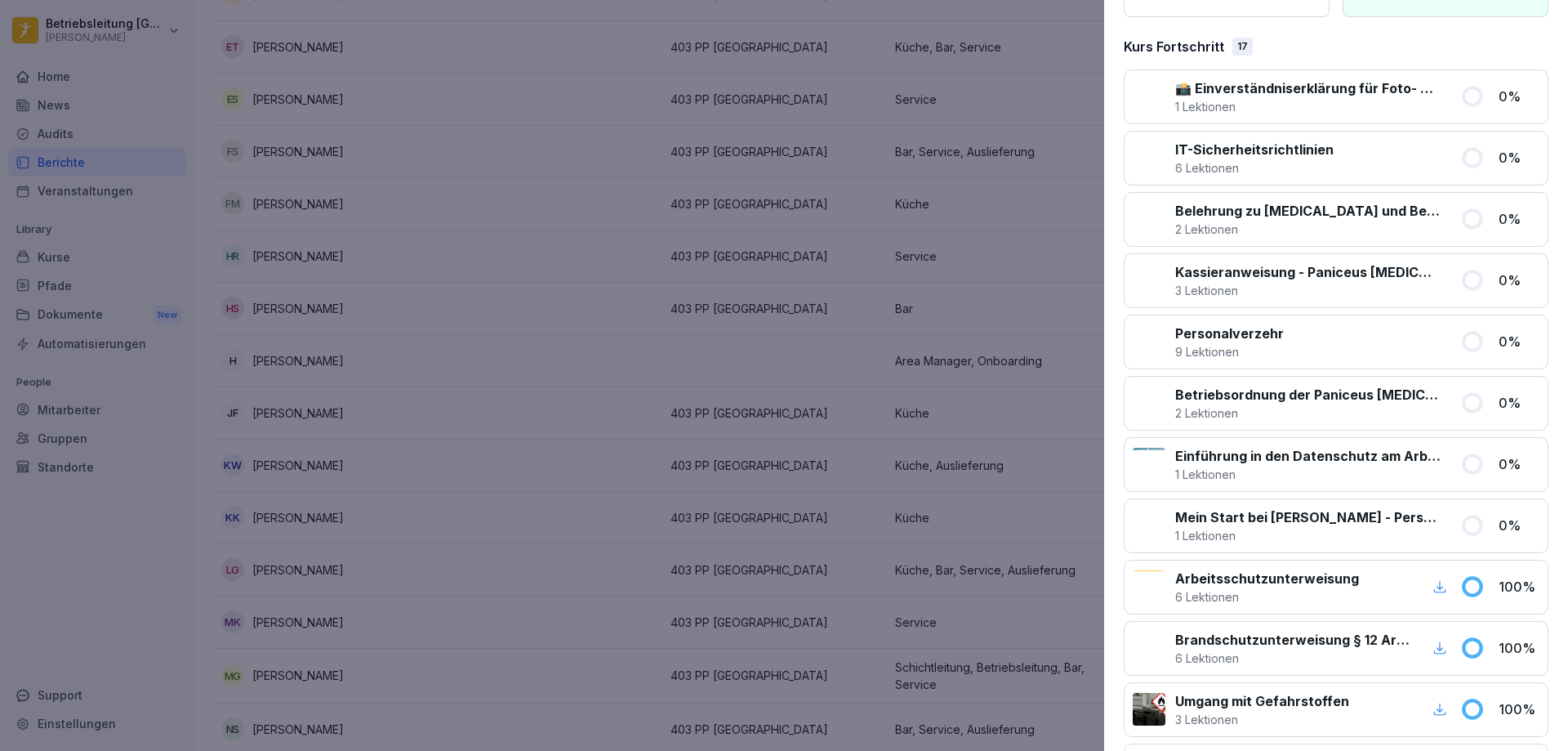
scroll to position [0, 0]
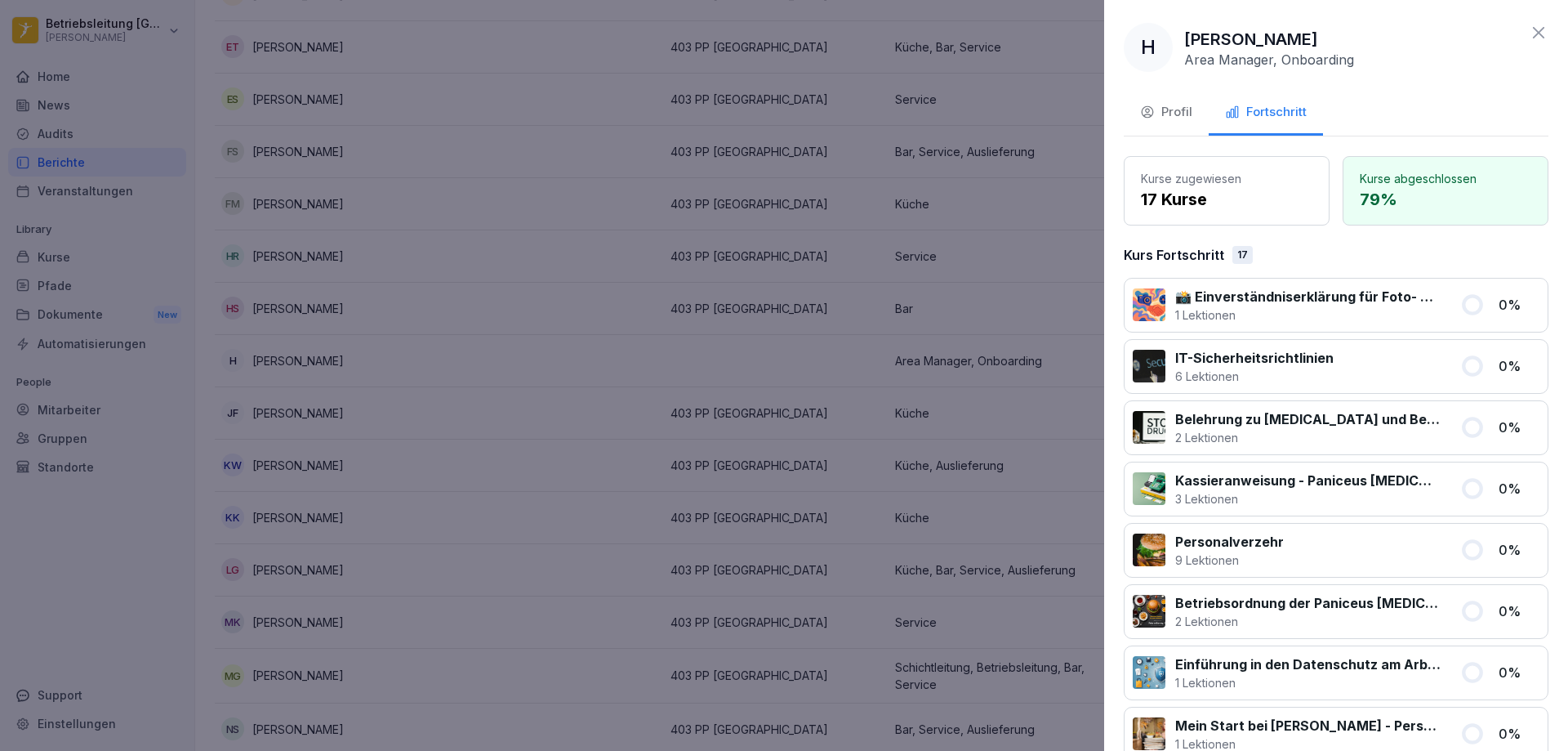
click at [1029, 343] on div at bounding box center [784, 375] width 1568 height 751
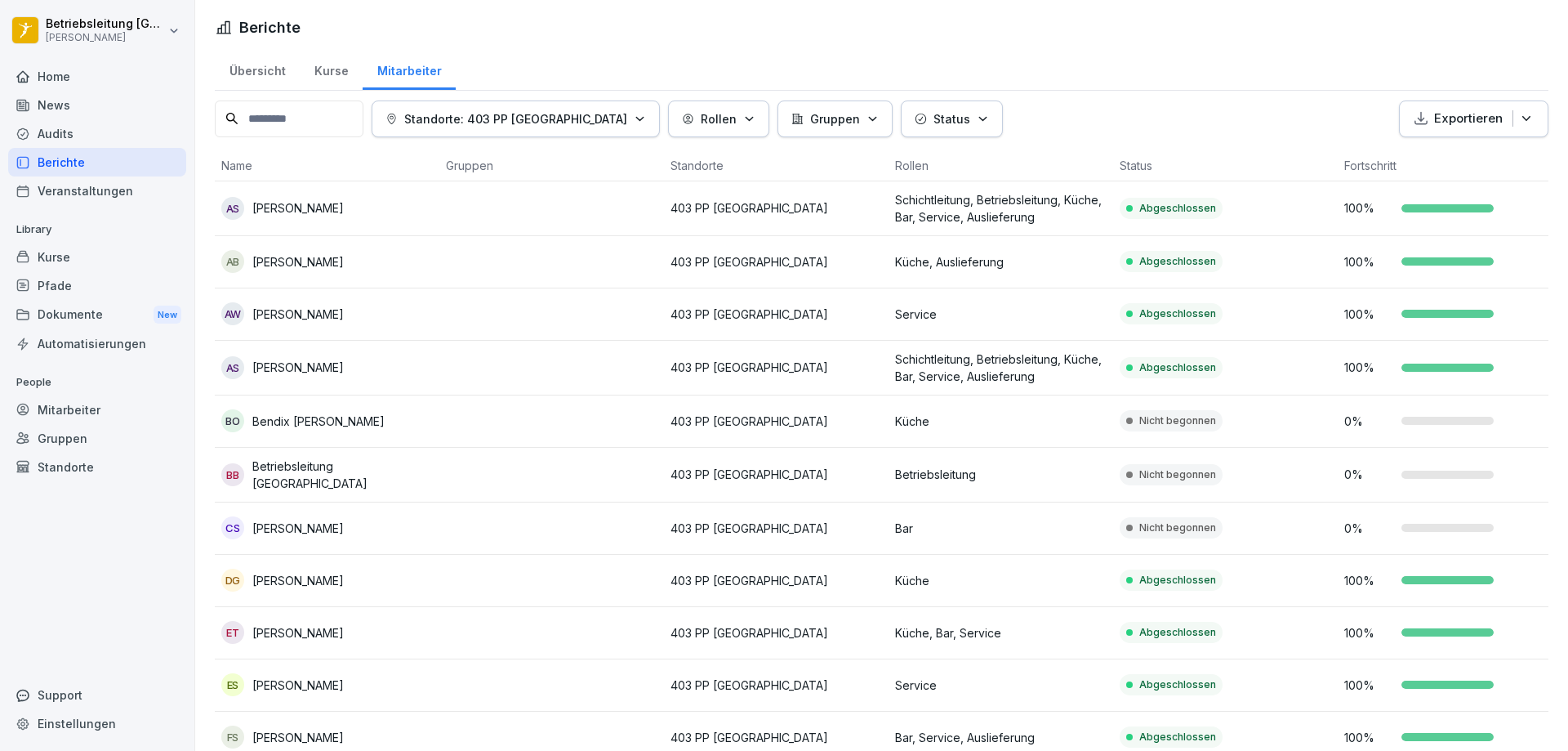
click at [998, 540] on td "Bar" at bounding box center [1001, 529] width 225 height 52
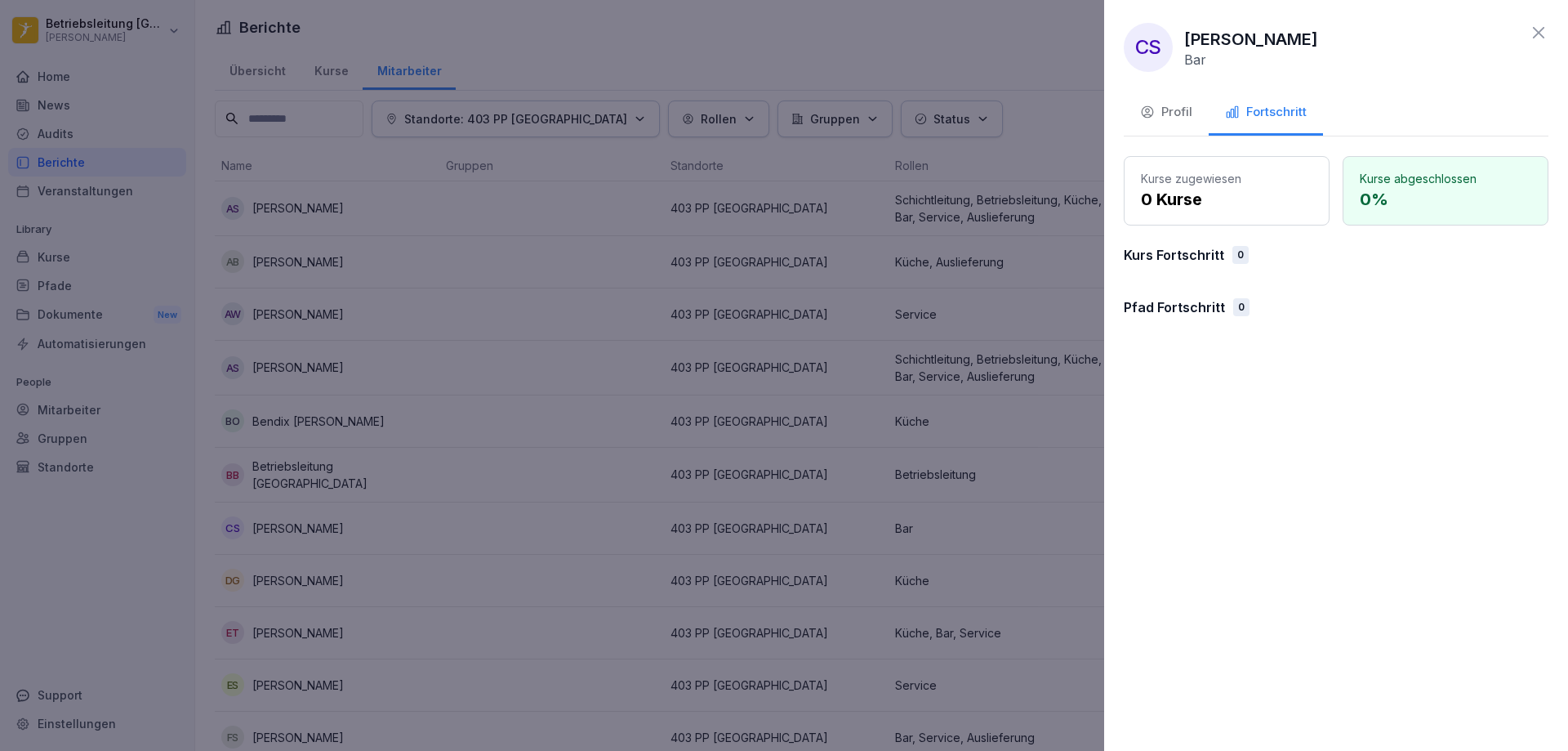
click at [1027, 382] on div at bounding box center [784, 375] width 1568 height 751
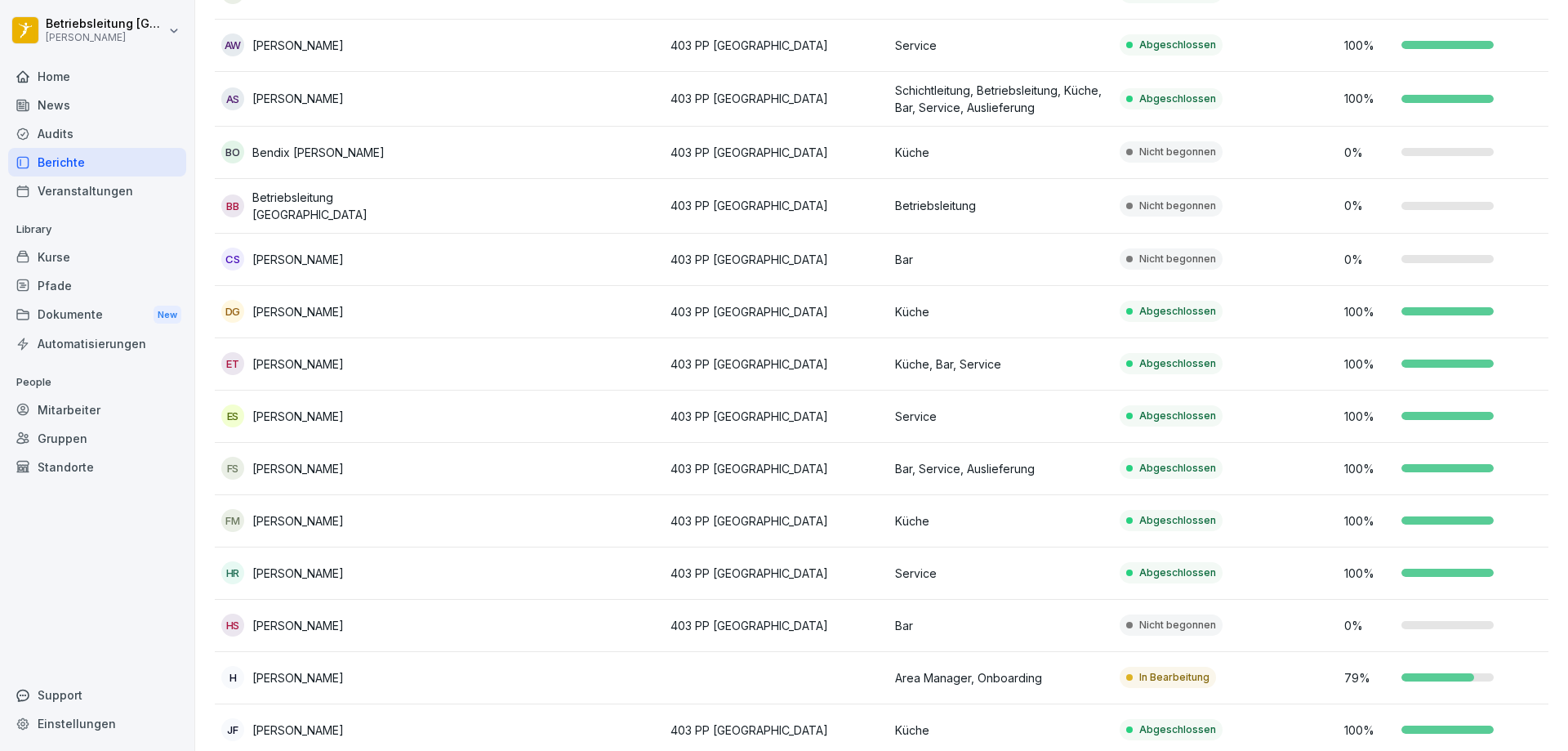
scroll to position [327, 0]
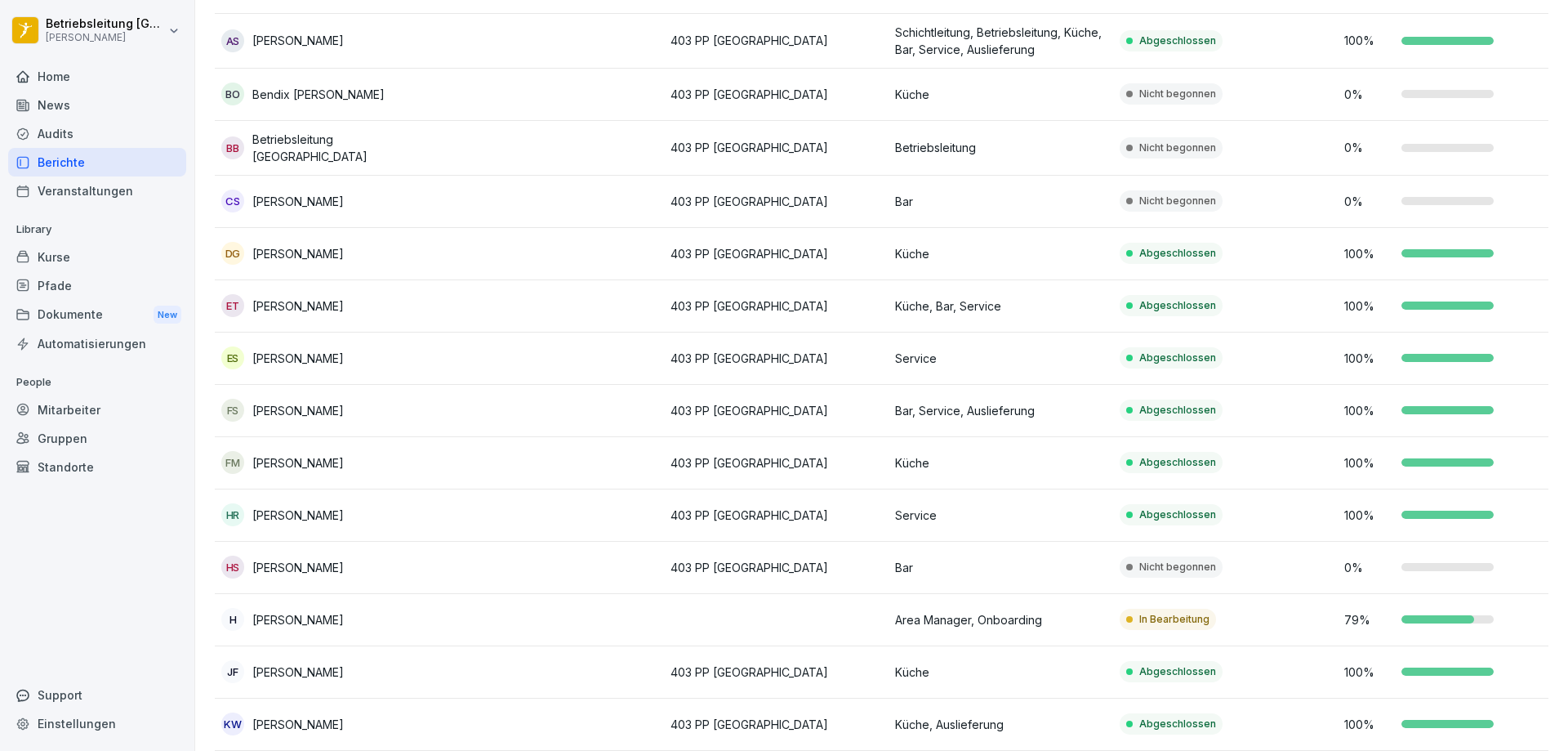
click at [1018, 554] on td "Bar" at bounding box center [1001, 568] width 225 height 52
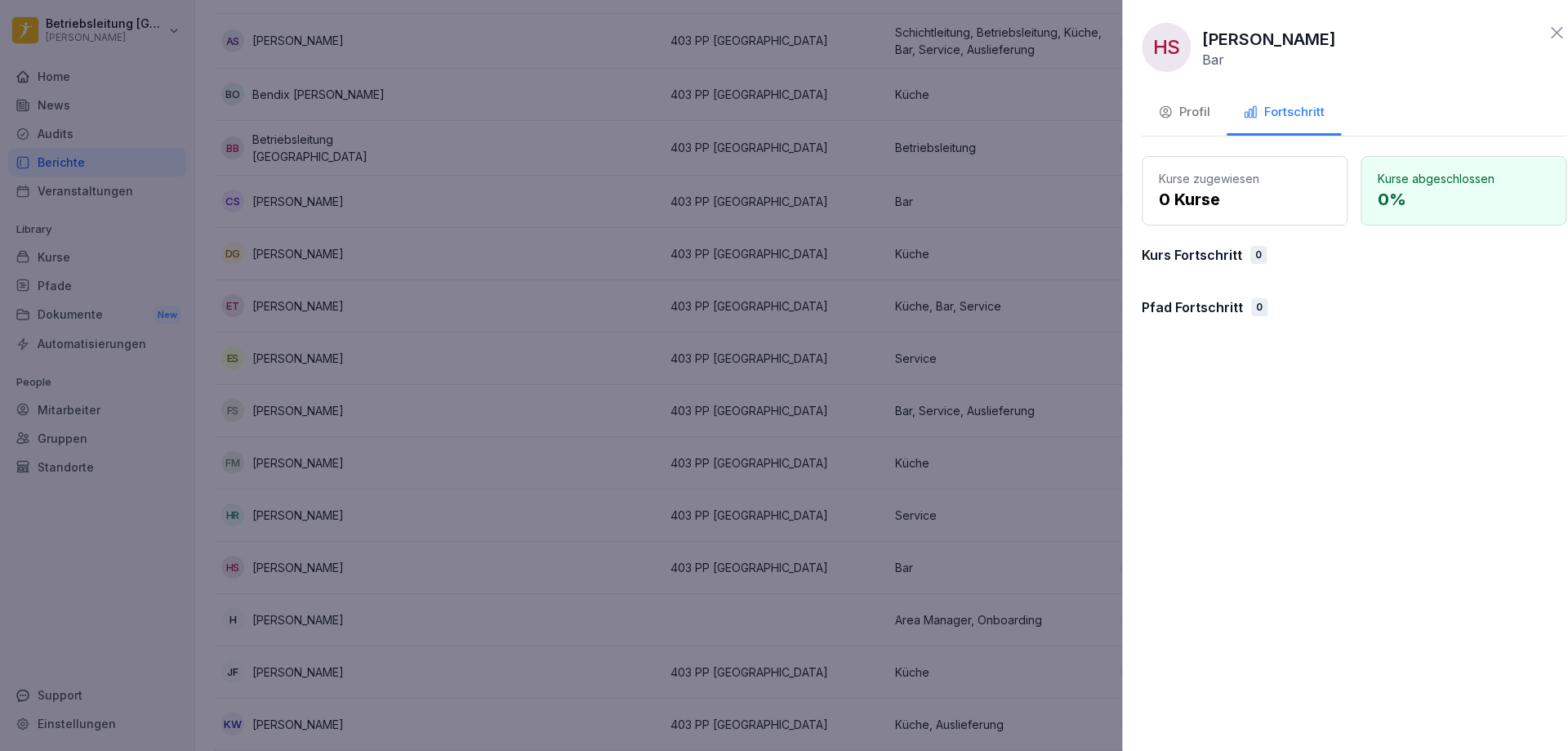
click at [1029, 433] on div at bounding box center [784, 375] width 1568 height 751
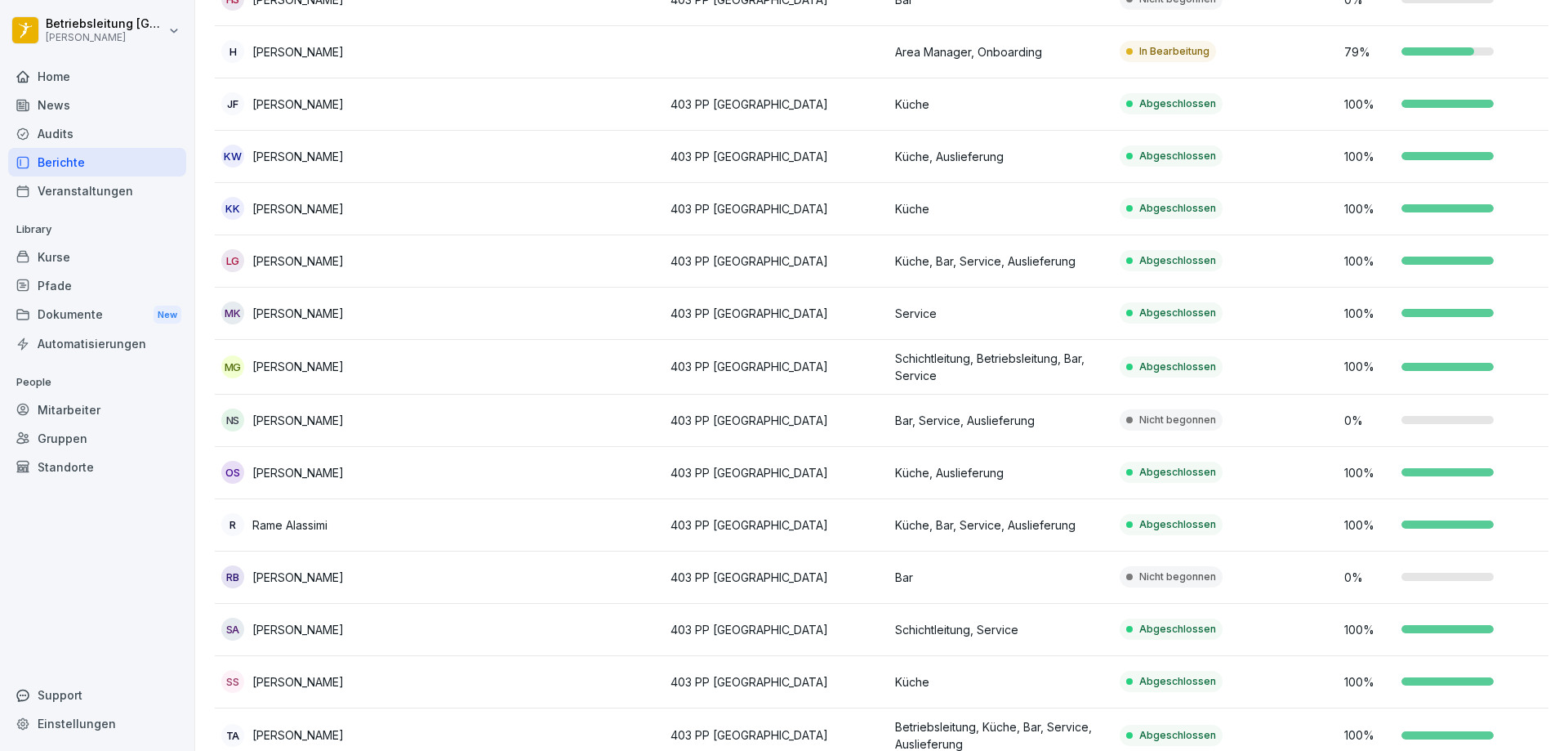
scroll to position [898, 0]
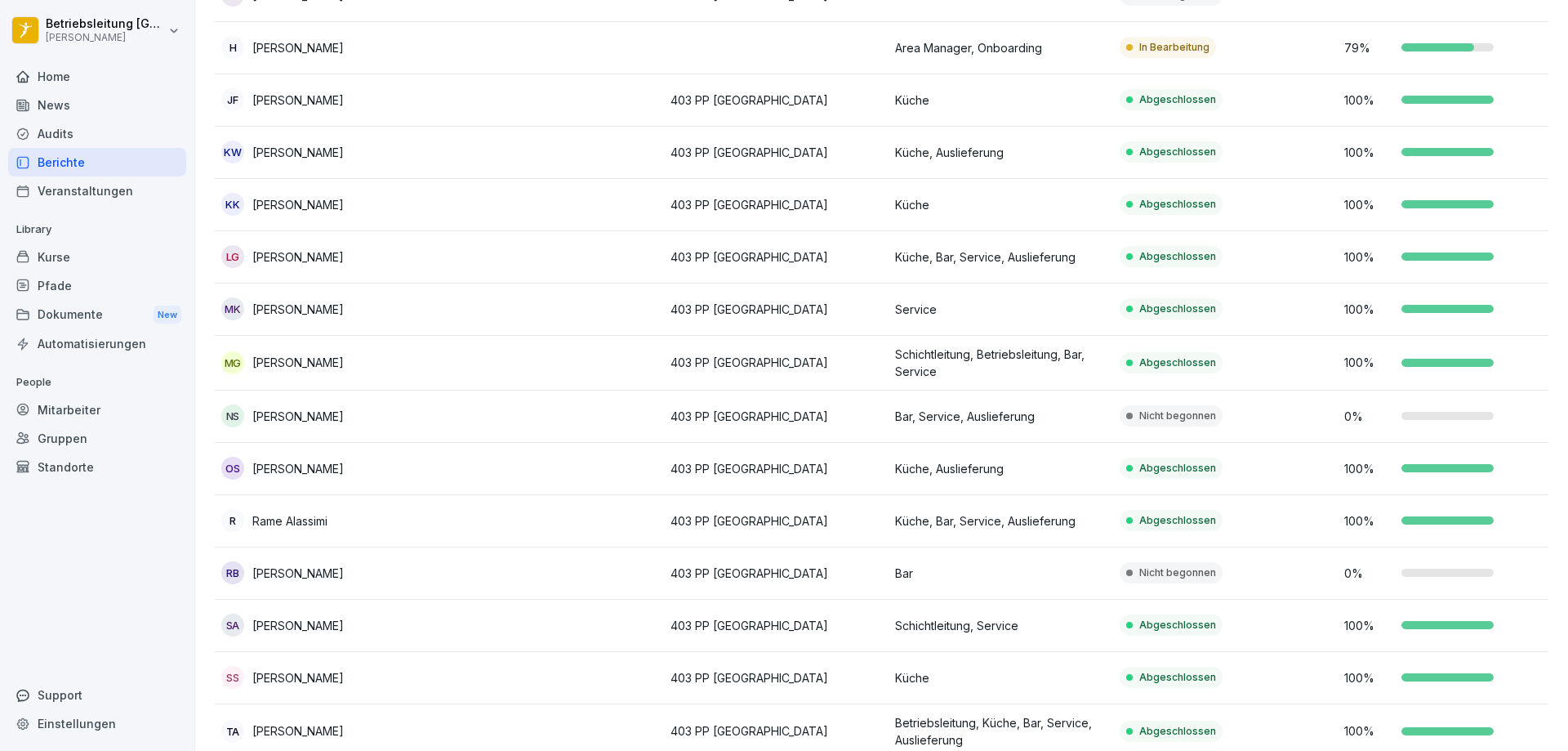
click at [1054, 417] on p "Bar, Service, Auslieferung" at bounding box center [1001, 416] width 212 height 17
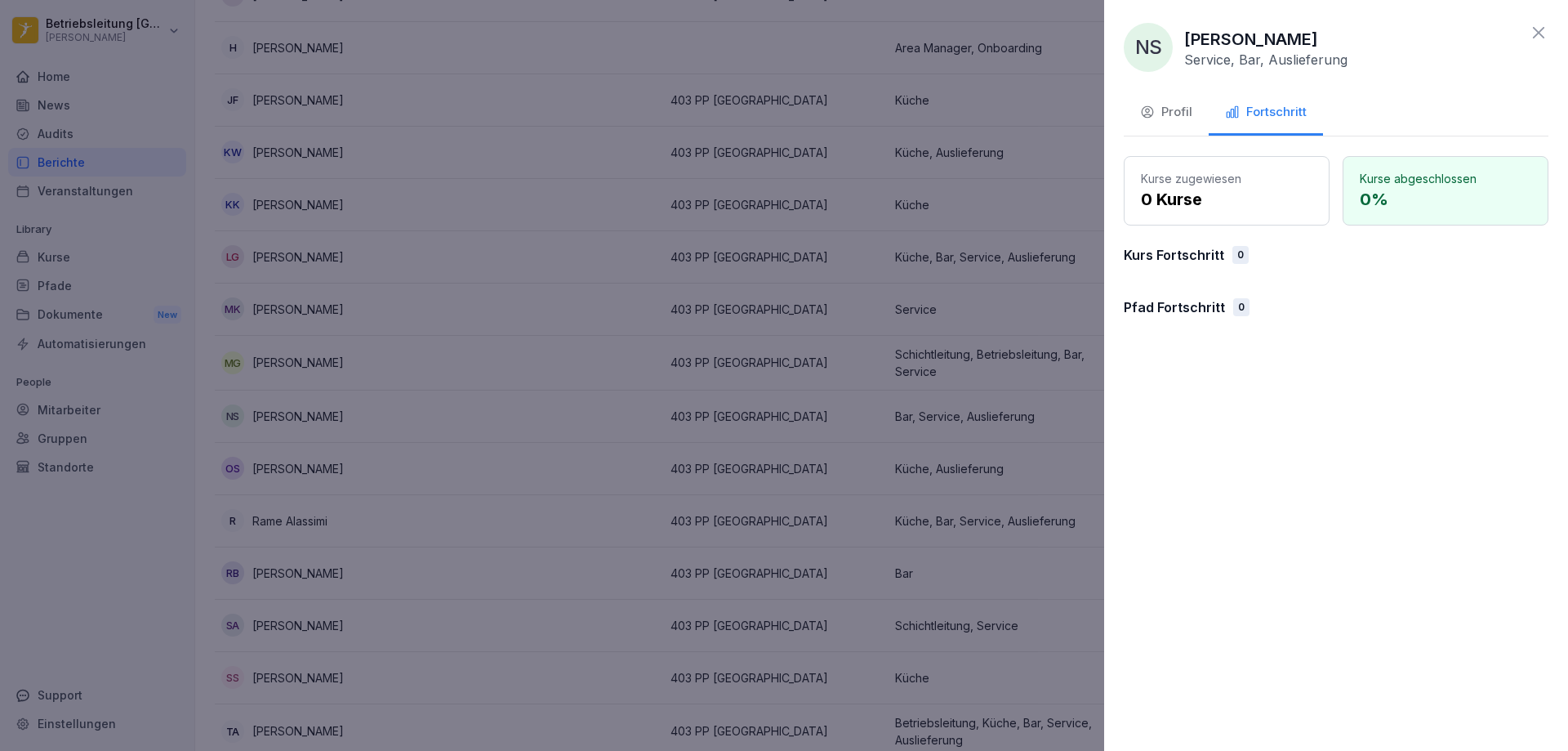
click at [995, 445] on div at bounding box center [784, 375] width 1568 height 751
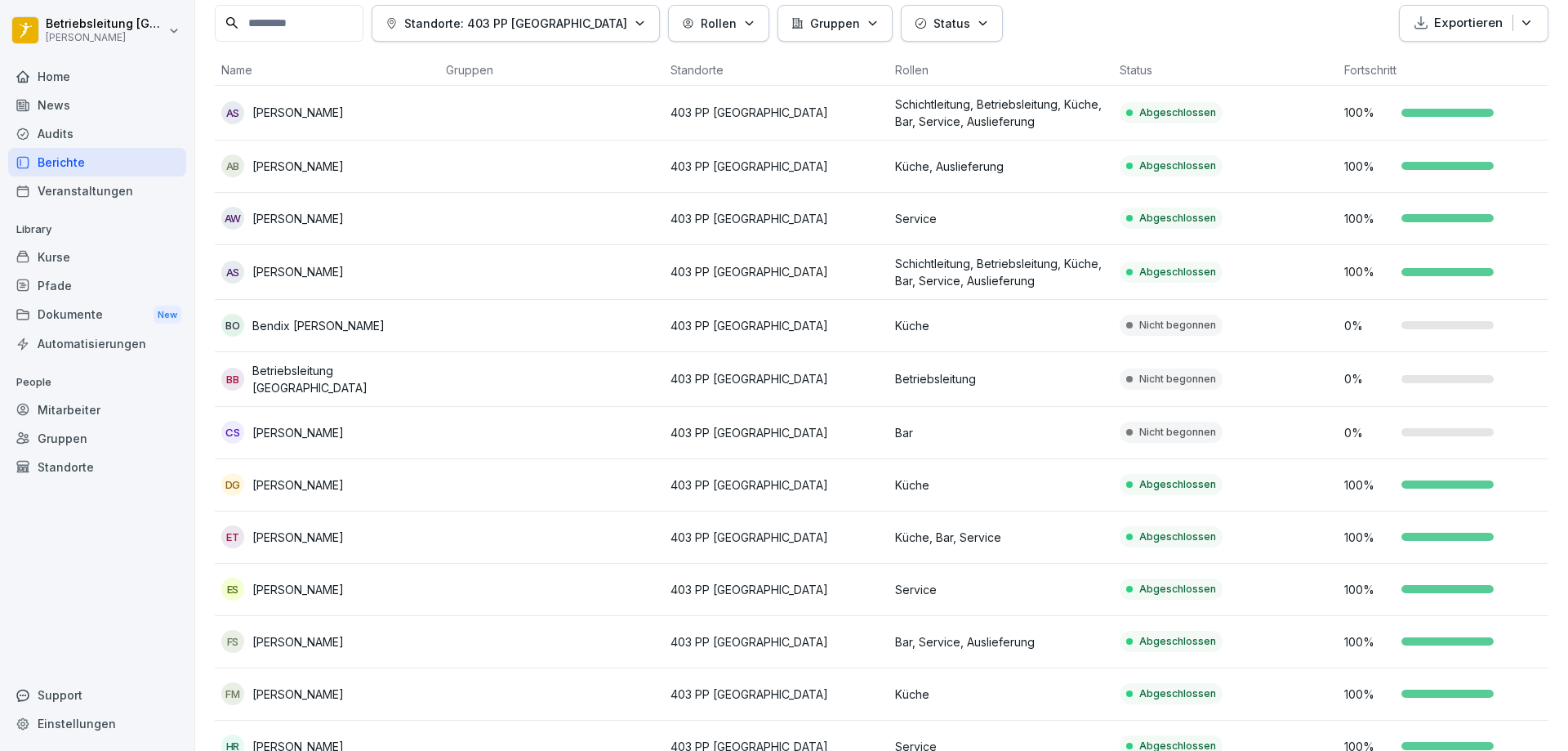
scroll to position [0, 0]
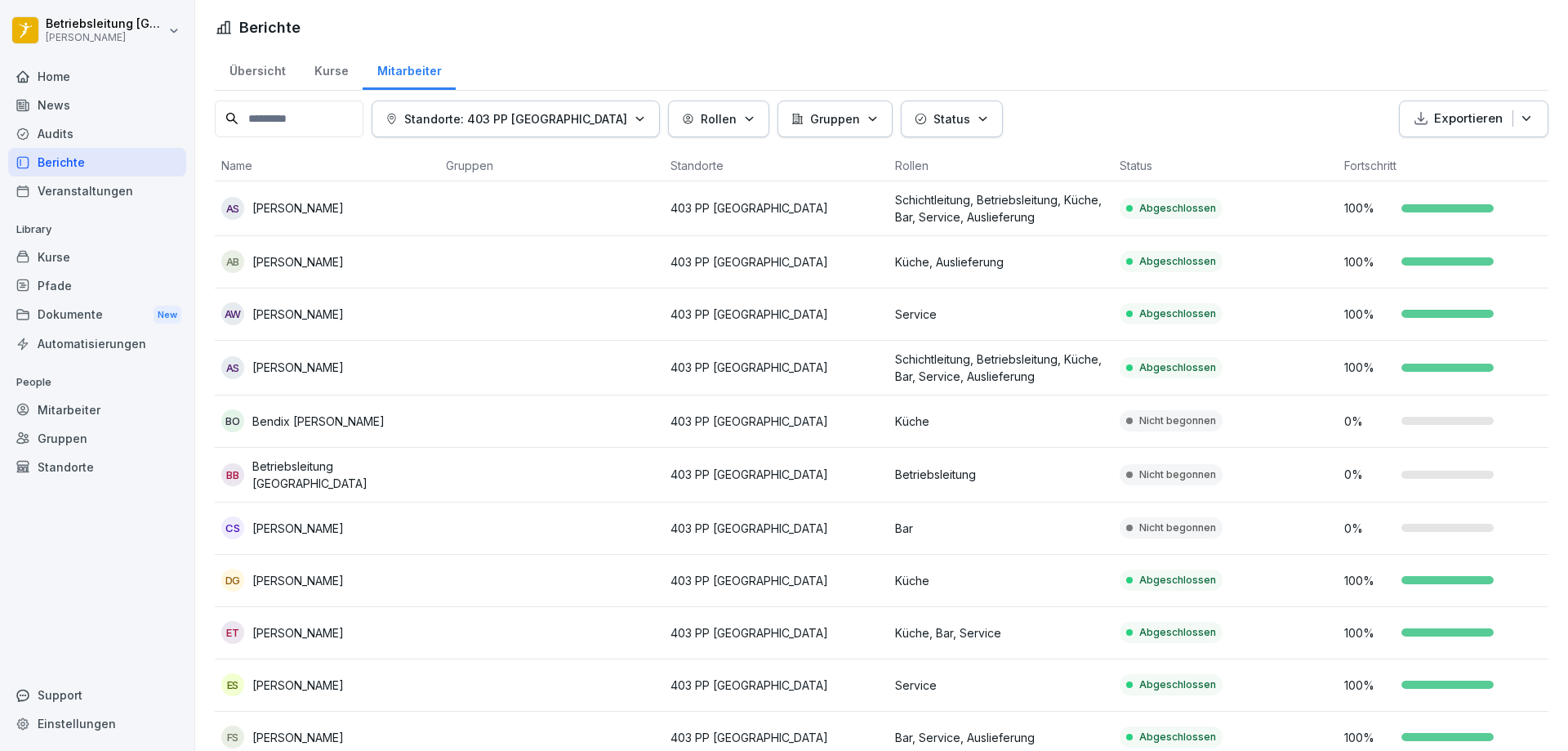
click at [327, 66] on div "Kurse" at bounding box center [330, 69] width 62 height 42
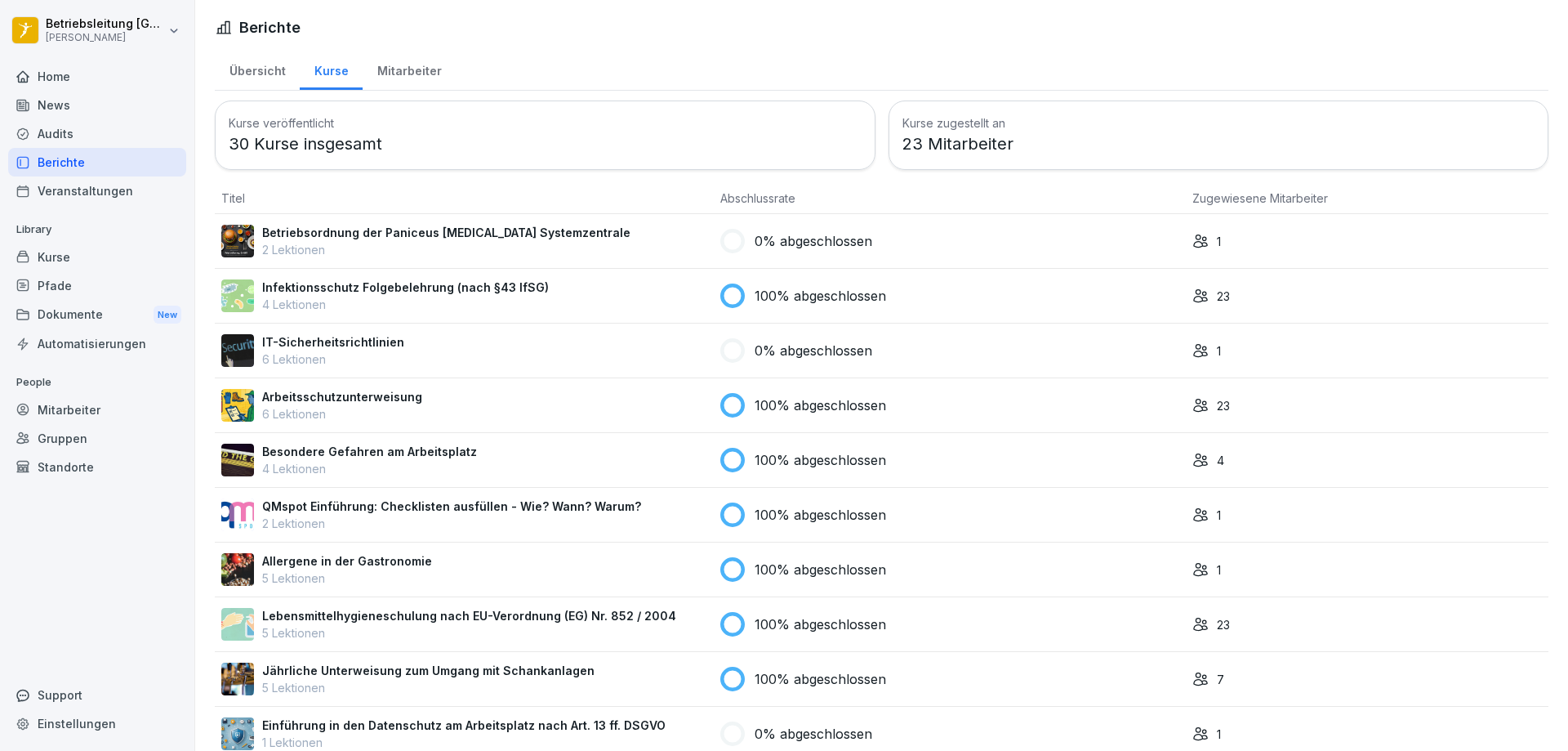
click at [409, 73] on div "Mitarbeiter" at bounding box center [409, 69] width 93 height 42
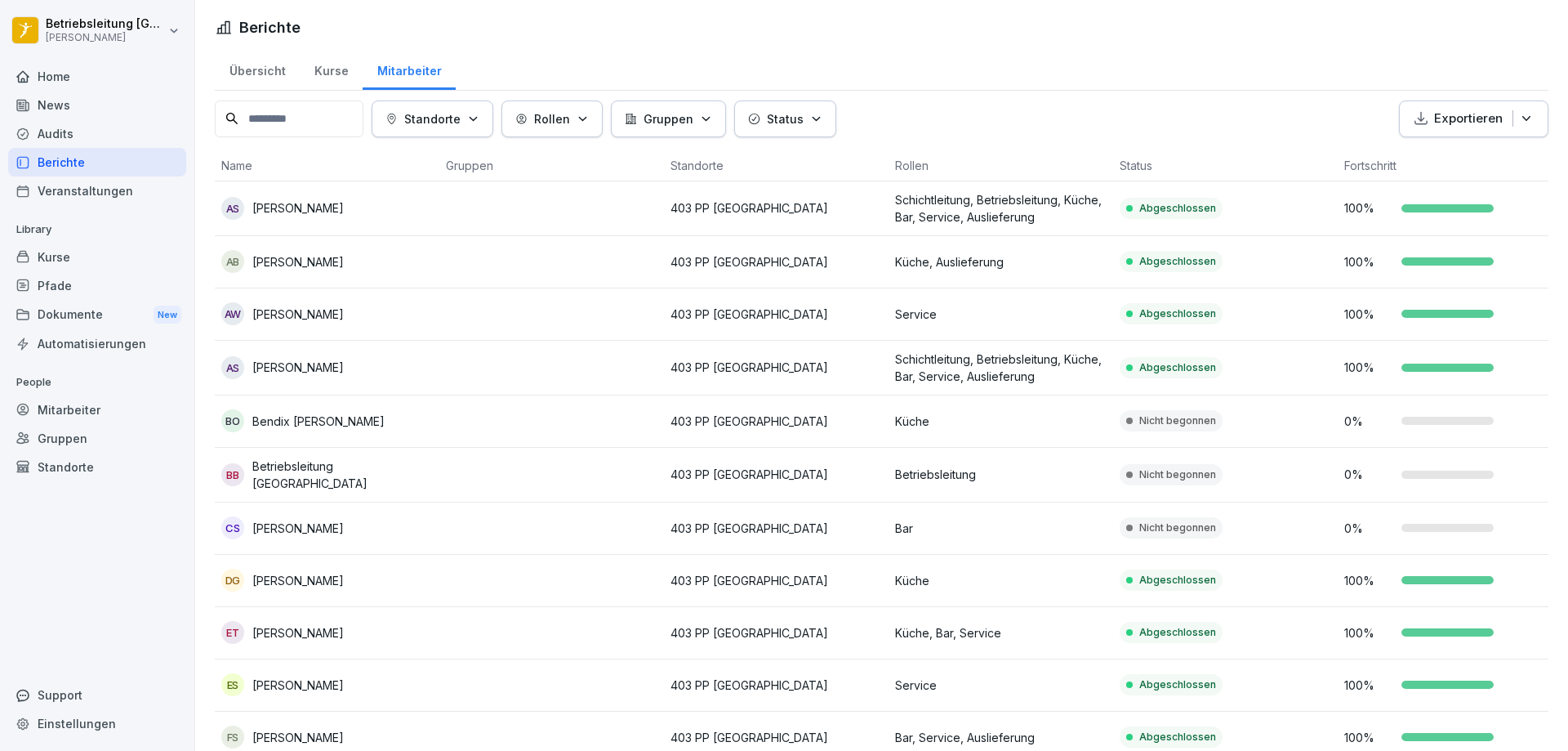
click at [255, 63] on div "Übersicht" at bounding box center [257, 69] width 85 height 42
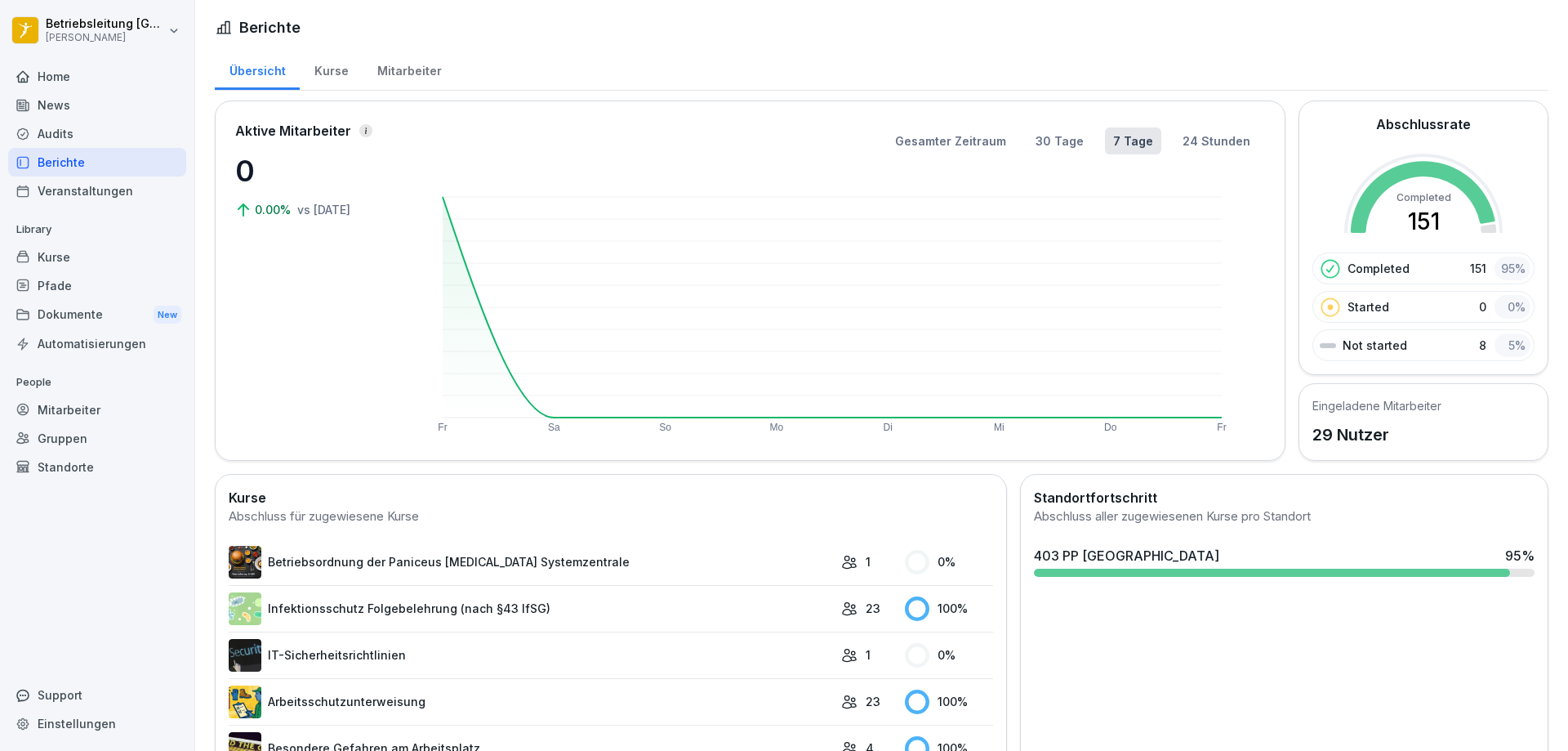
click at [66, 258] on div "Kurse" at bounding box center [97, 257] width 178 height 29
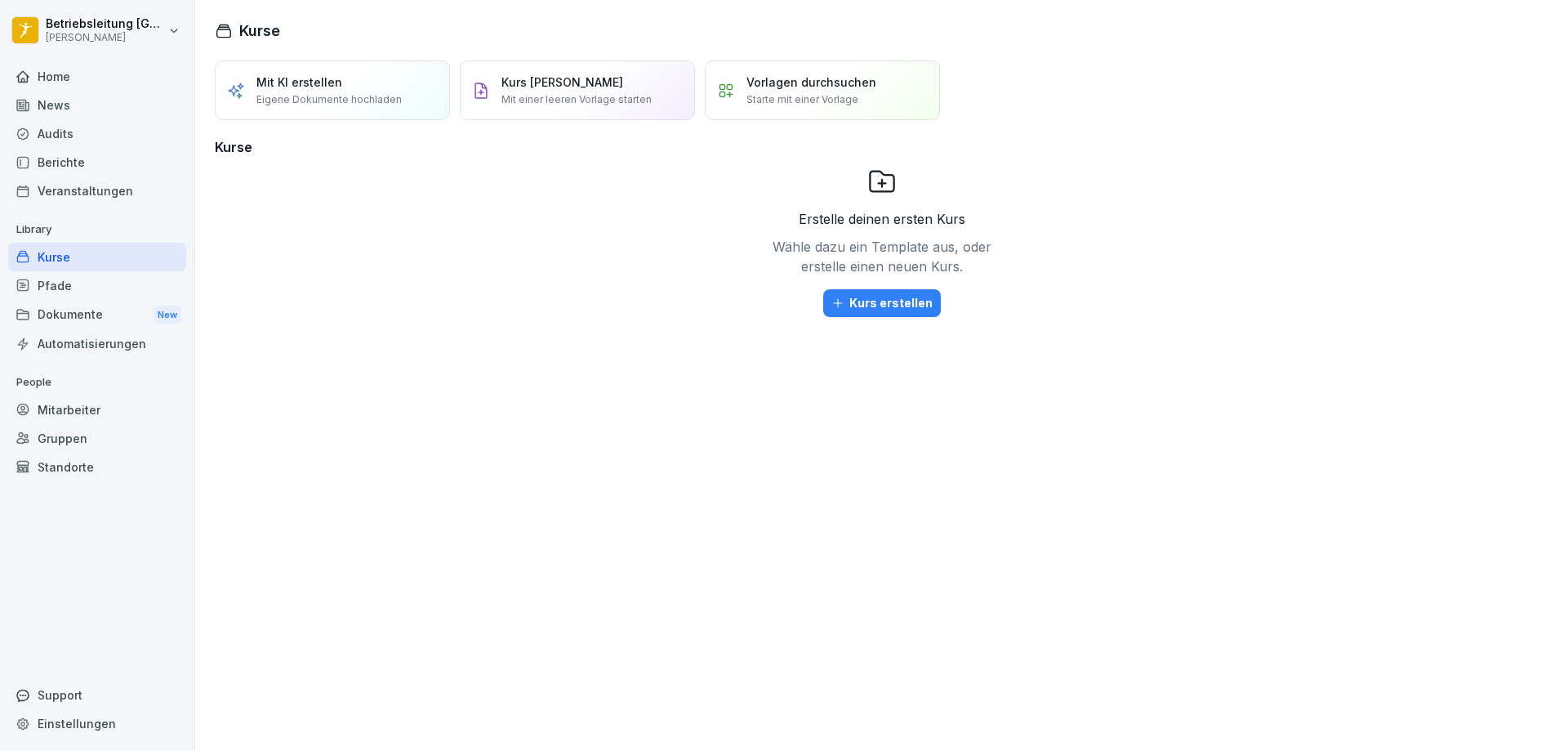
click at [68, 313] on div "Dokumente New" at bounding box center [97, 314] width 178 height 30
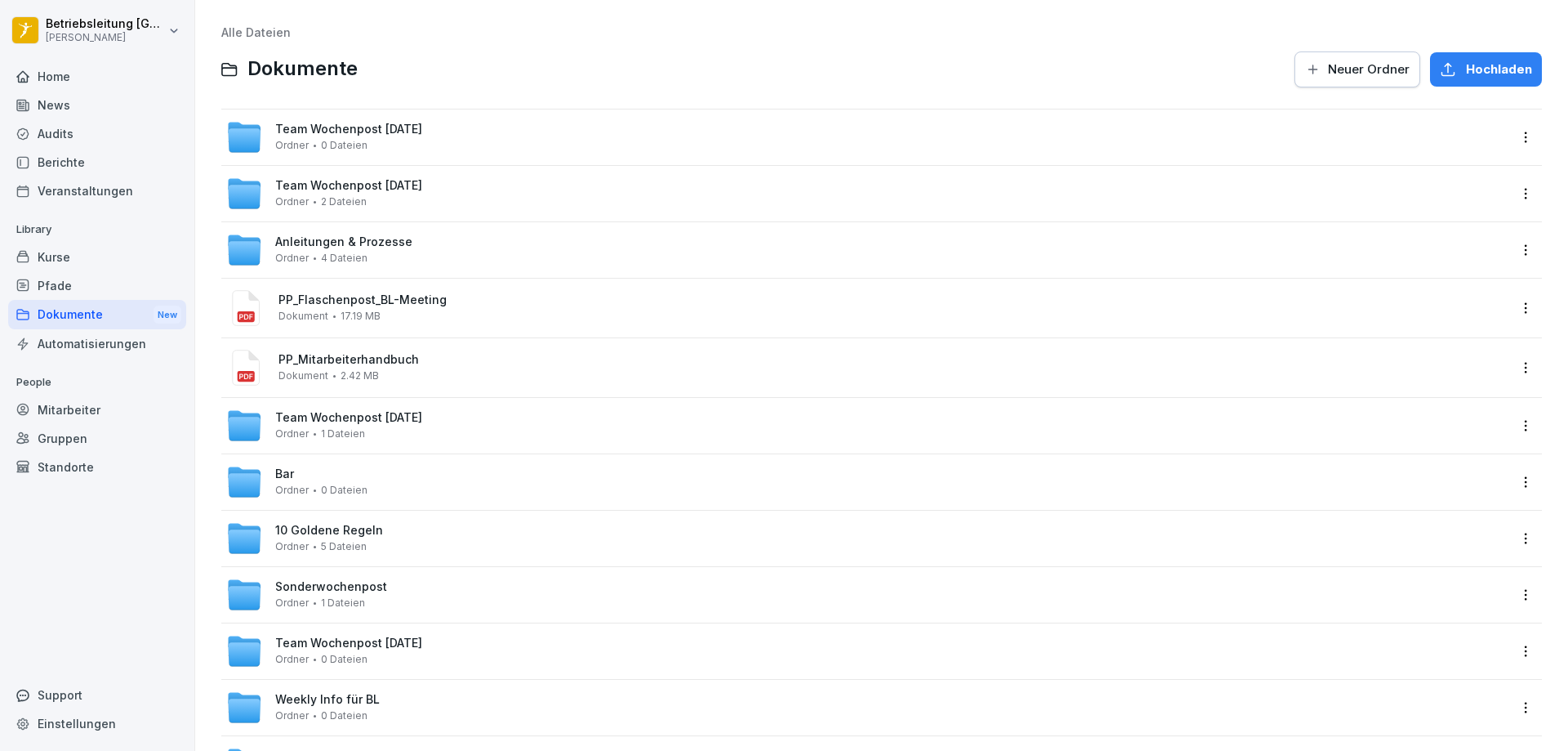
click at [52, 406] on div "Mitarbeiter" at bounding box center [97, 410] width 178 height 29
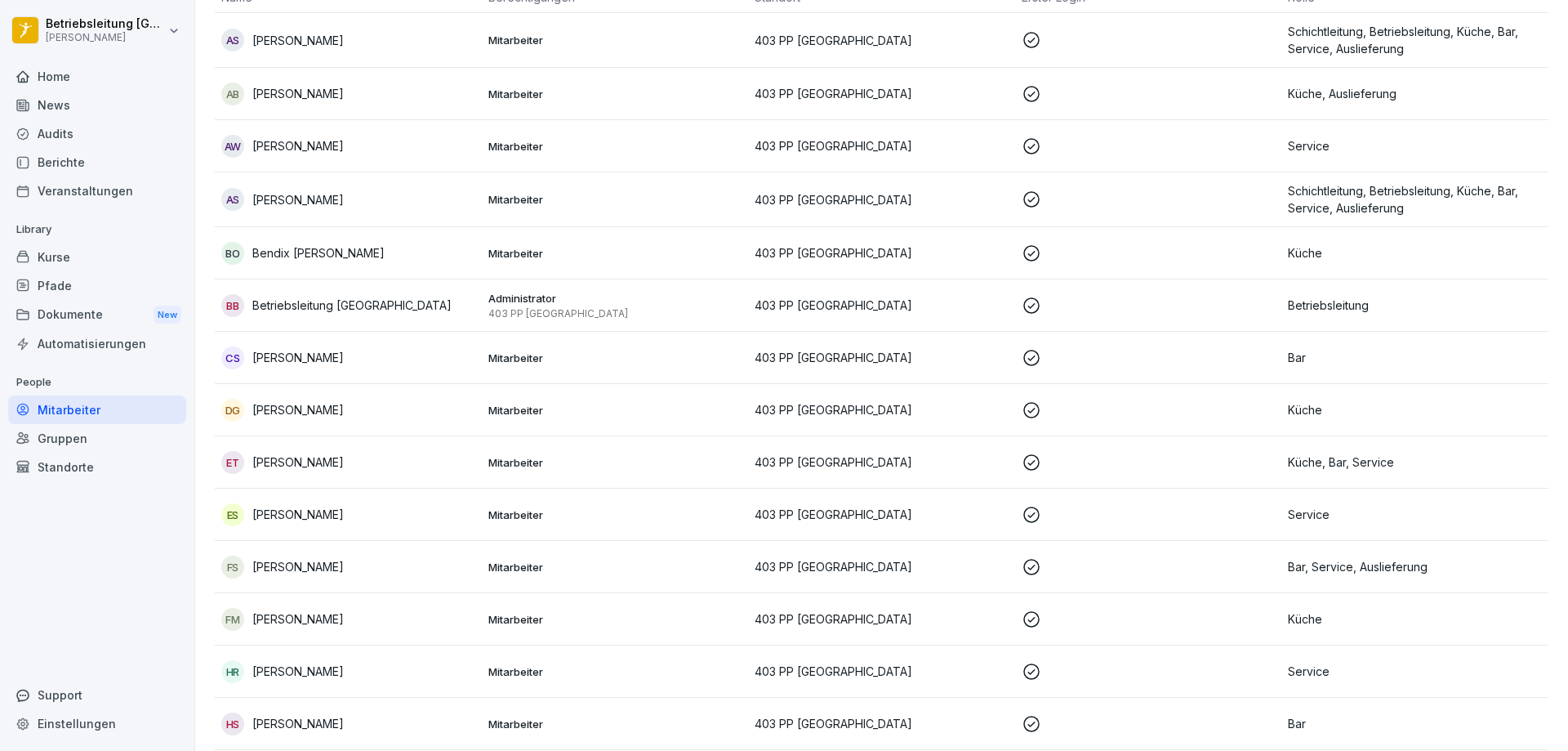
scroll to position [166, 0]
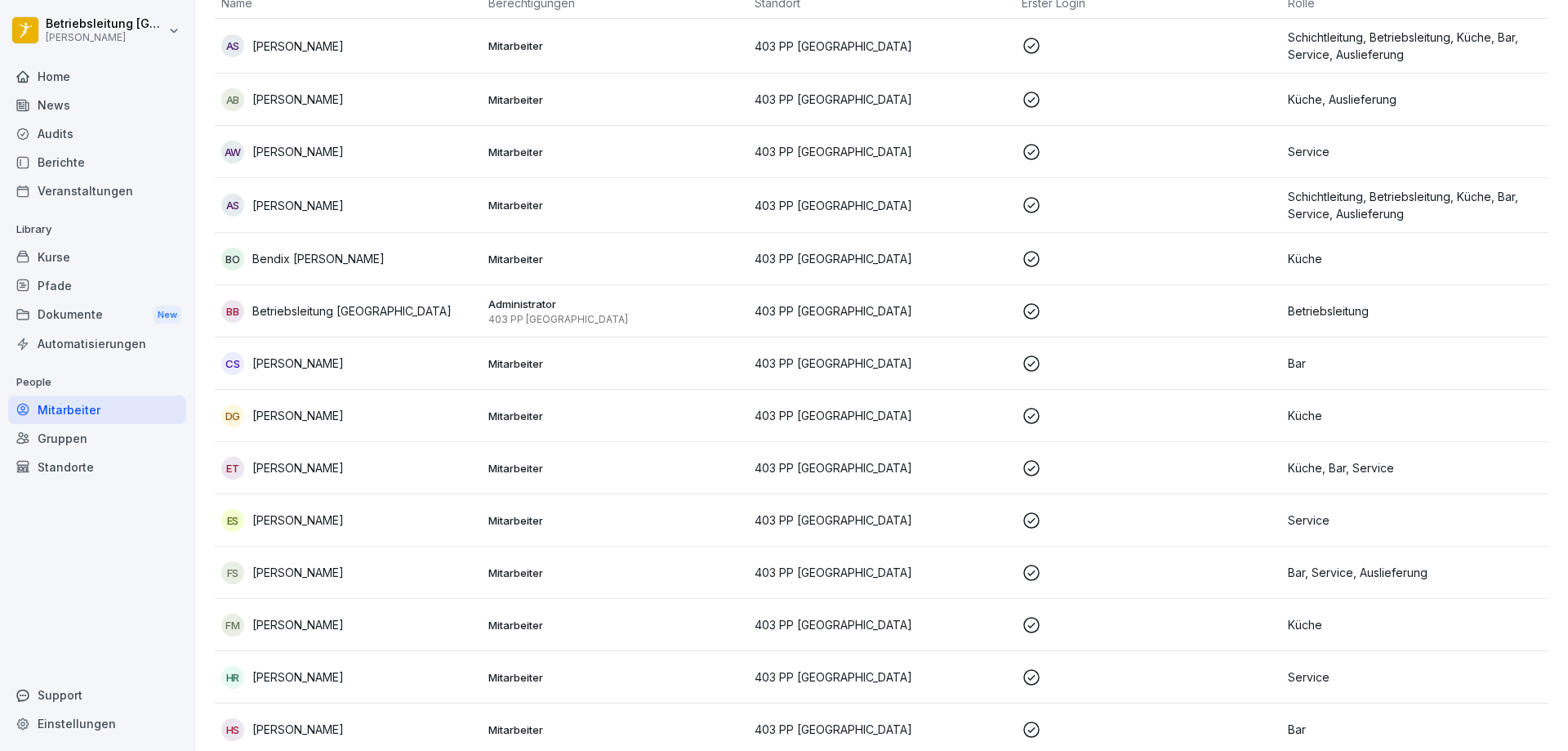
click at [1107, 255] on p at bounding box center [1148, 258] width 254 height 20
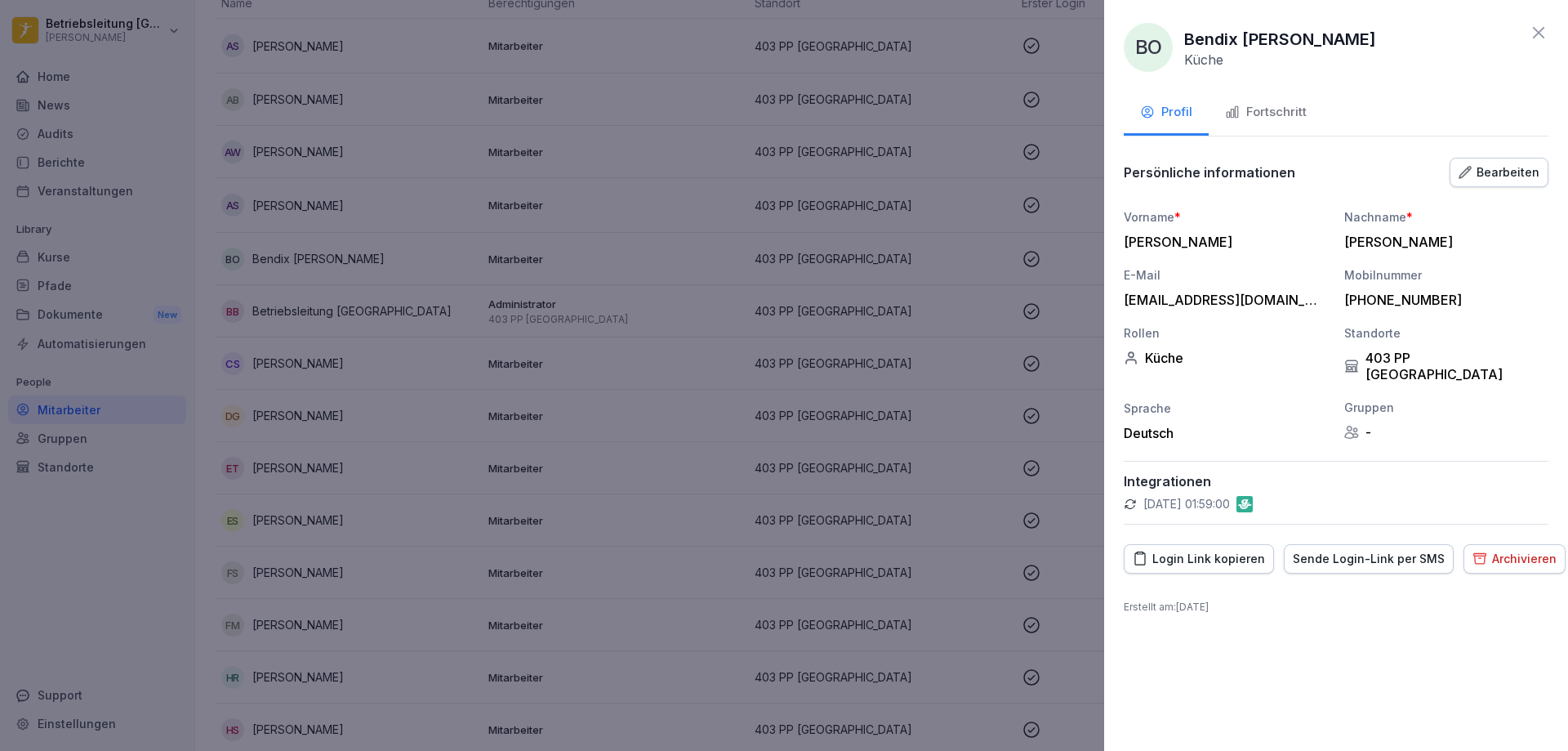
click at [1268, 113] on div "Fortschritt" at bounding box center [1267, 112] width 82 height 19
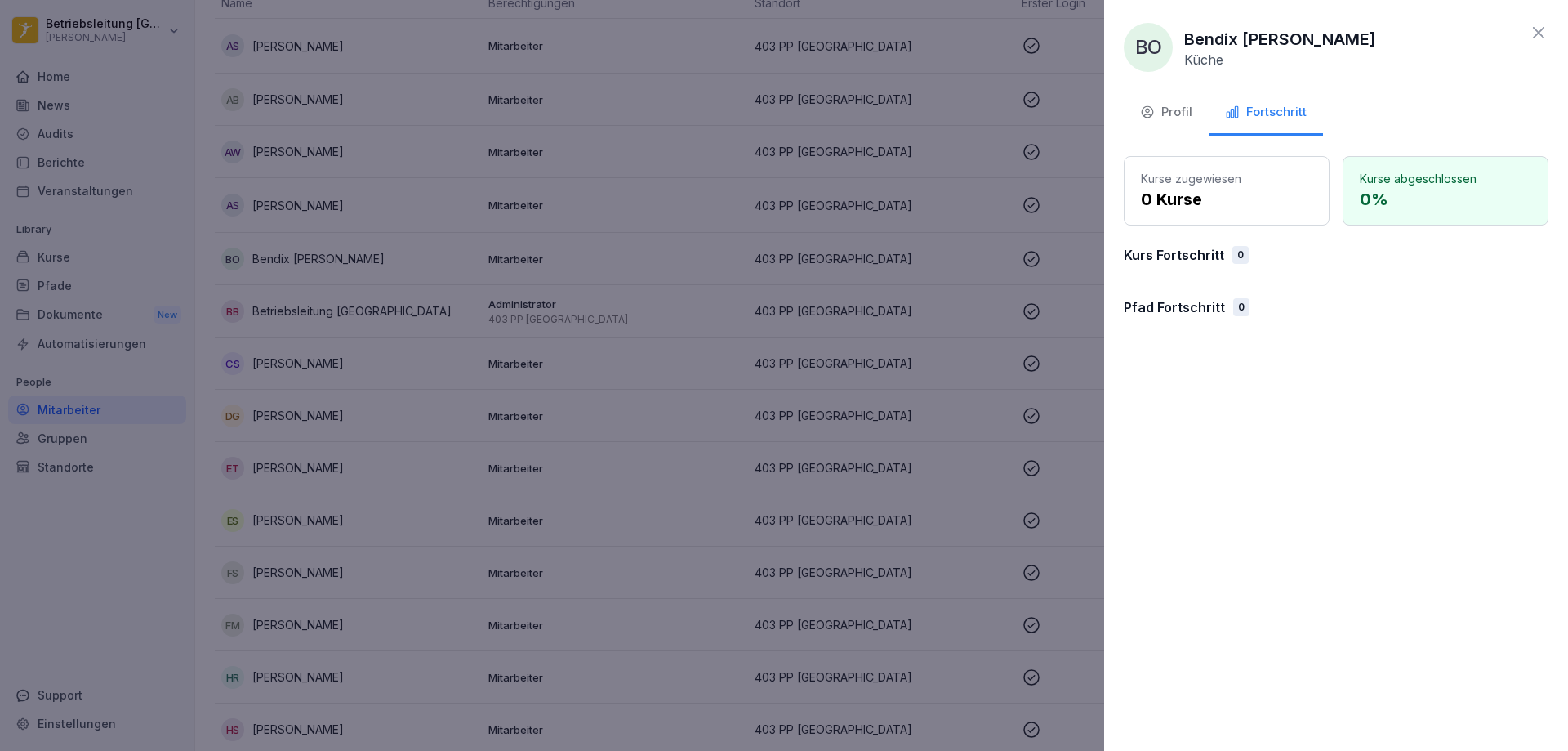
click at [1009, 180] on div at bounding box center [784, 375] width 1568 height 751
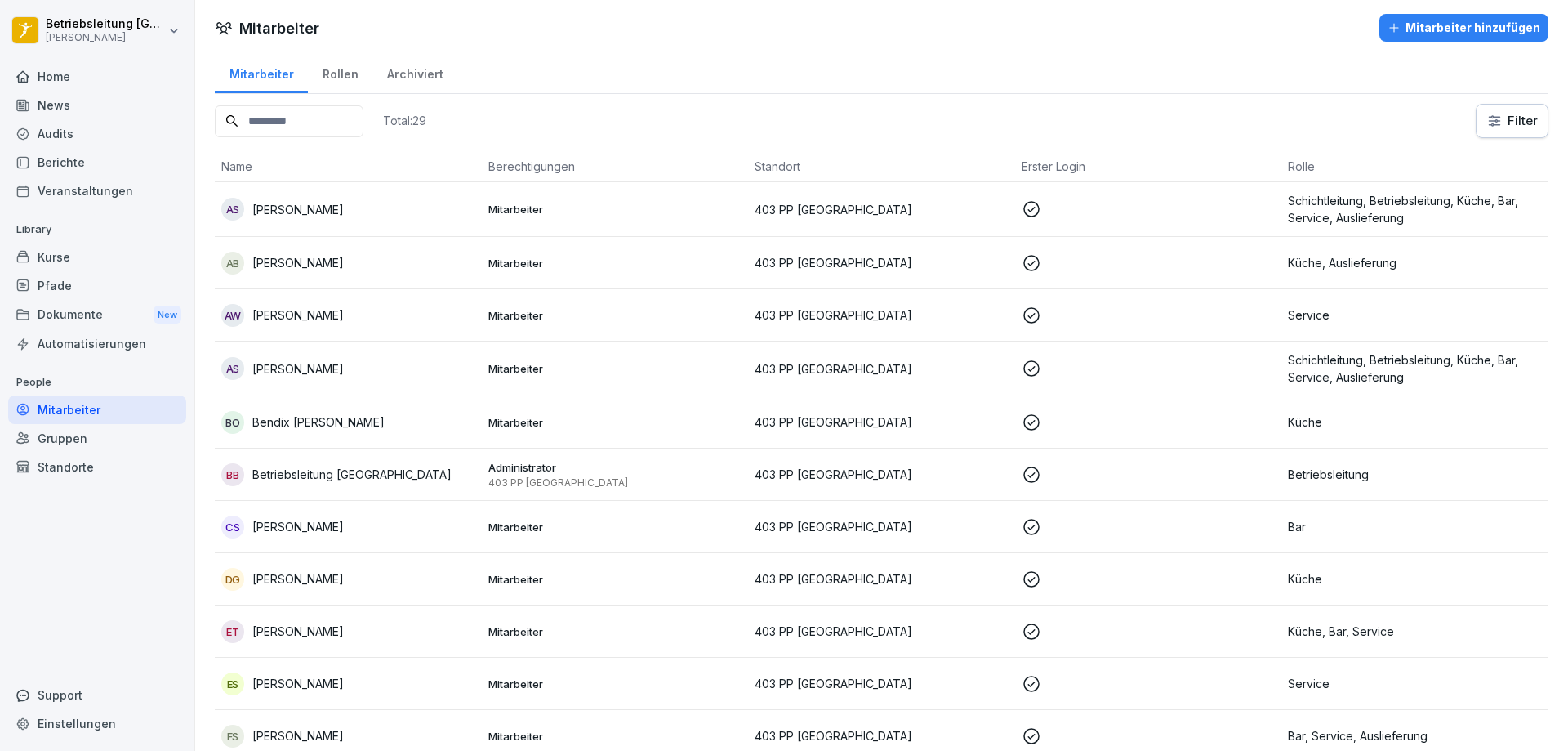
scroll to position [0, 0]
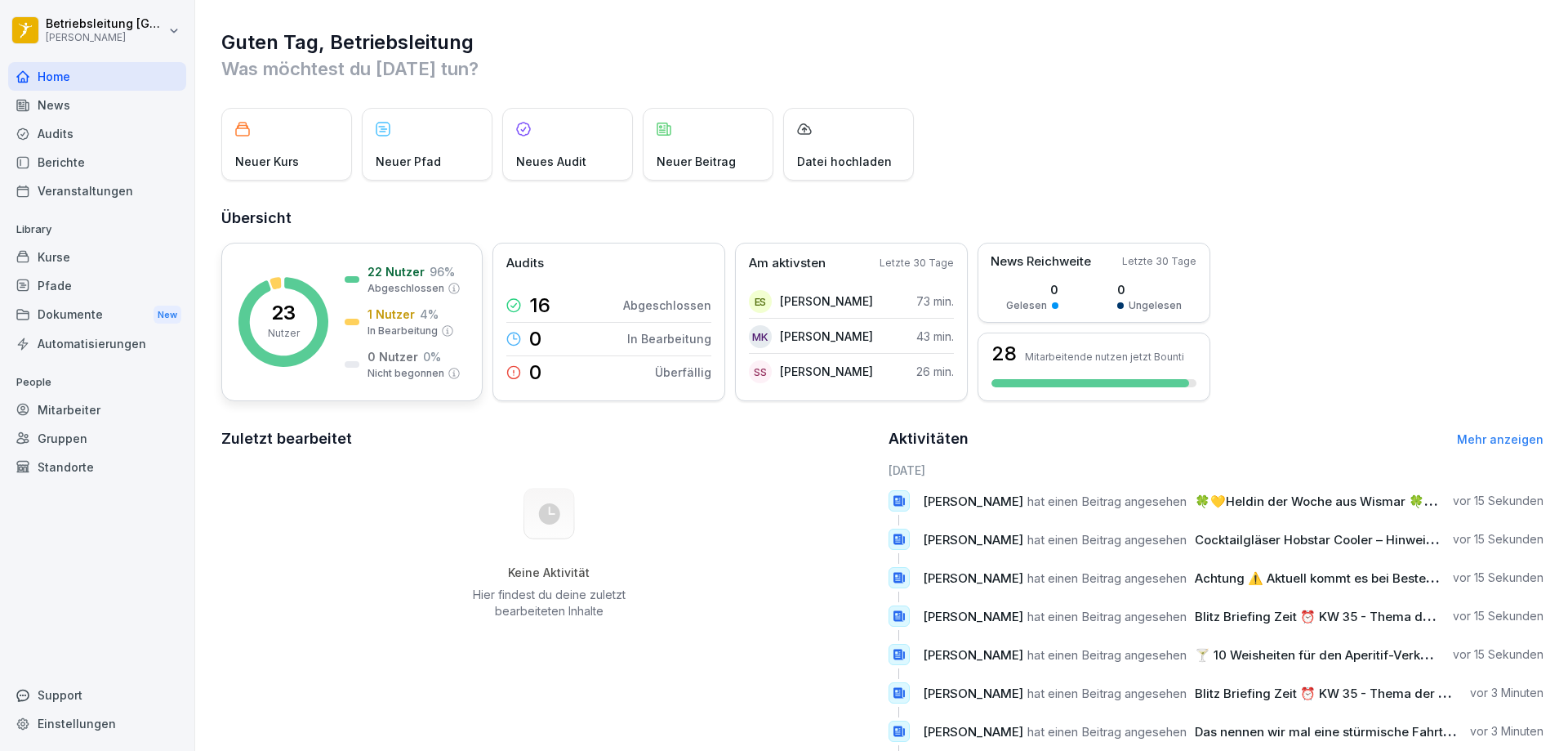
click at [349, 269] on div "22 Nutzer 96 % Abgeschlossen" at bounding box center [403, 279] width 116 height 33
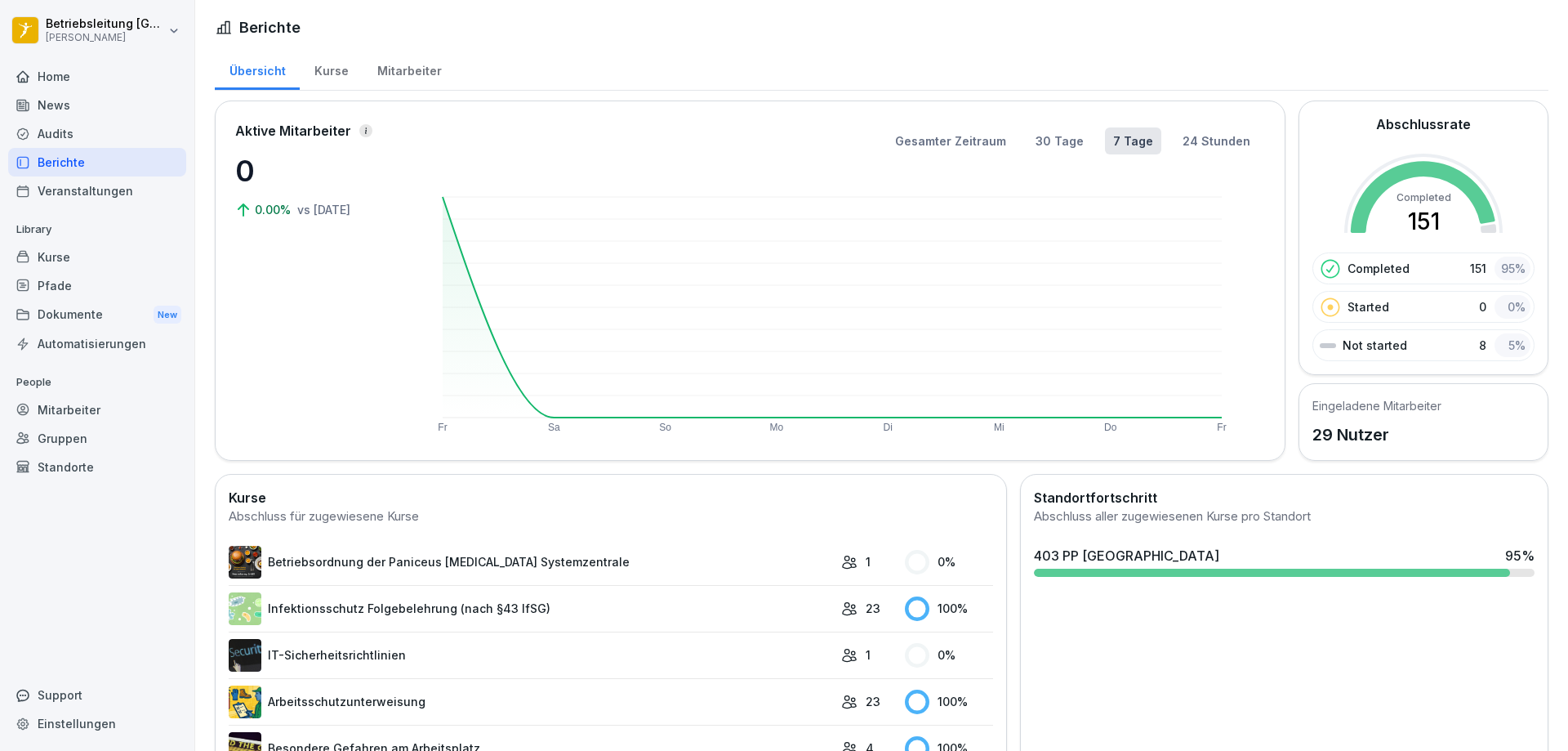
click at [322, 77] on div "Kurse" at bounding box center [330, 69] width 62 height 42
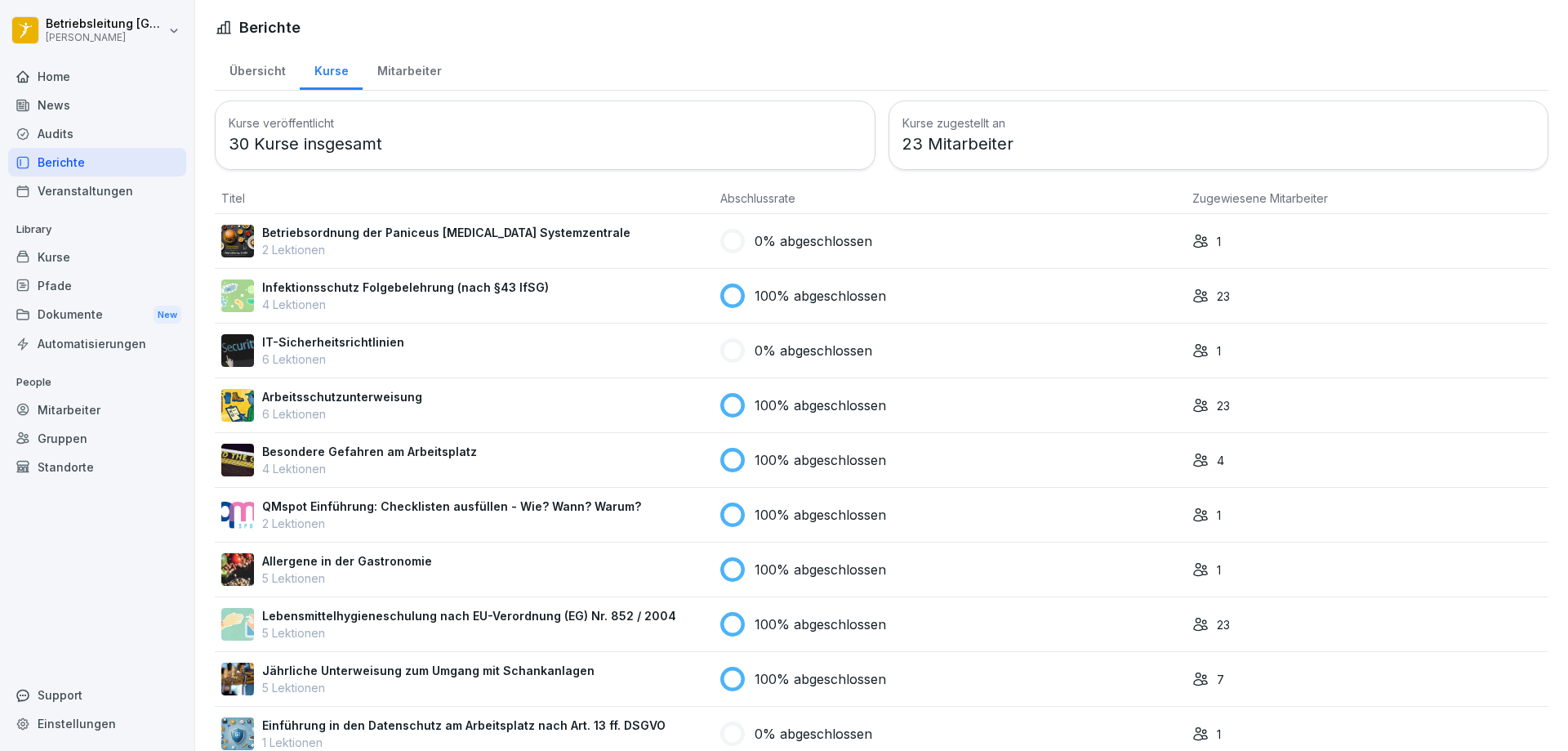
click at [420, 69] on div "Mitarbeiter" at bounding box center [409, 69] width 93 height 42
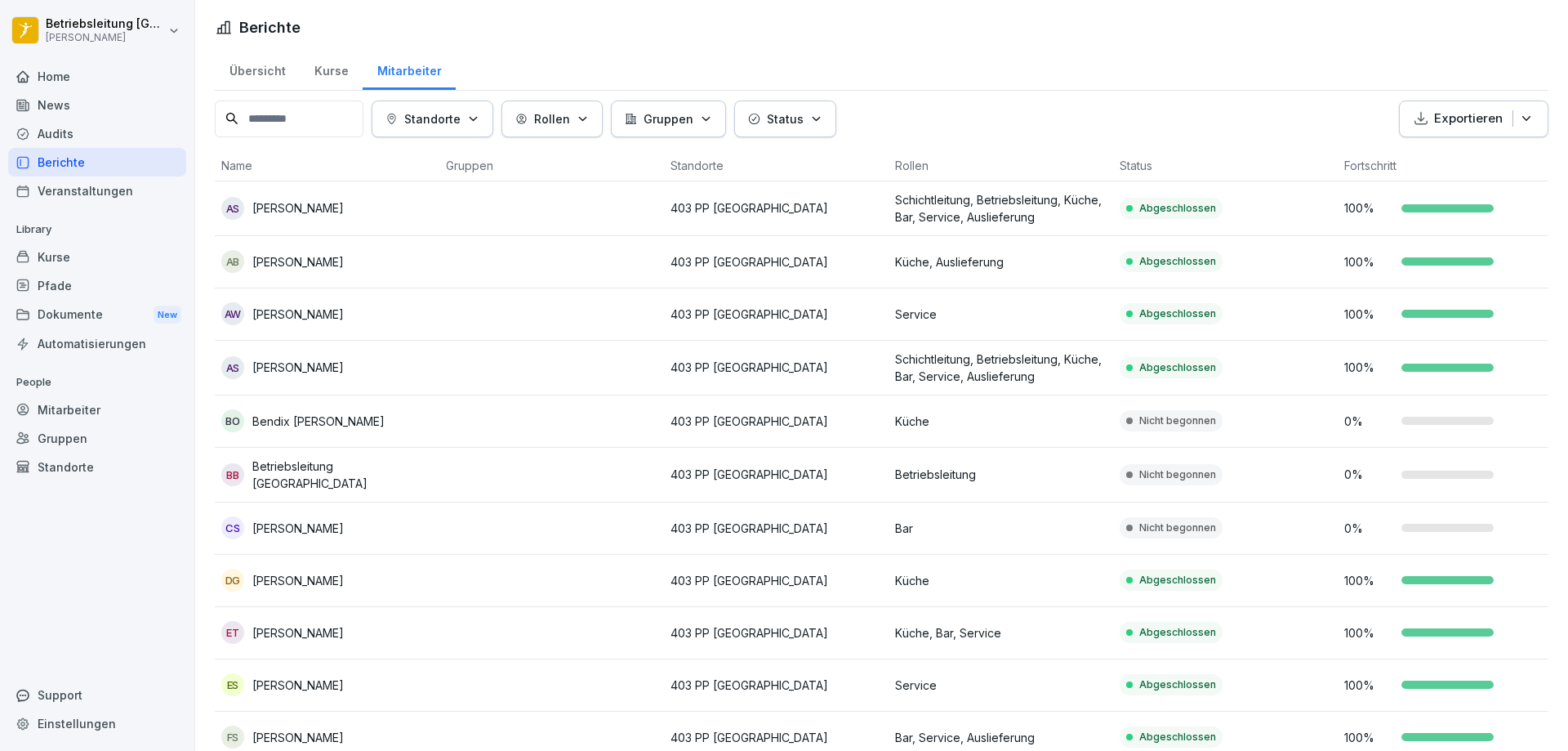
click at [73, 256] on div "Kurse" at bounding box center [97, 257] width 178 height 29
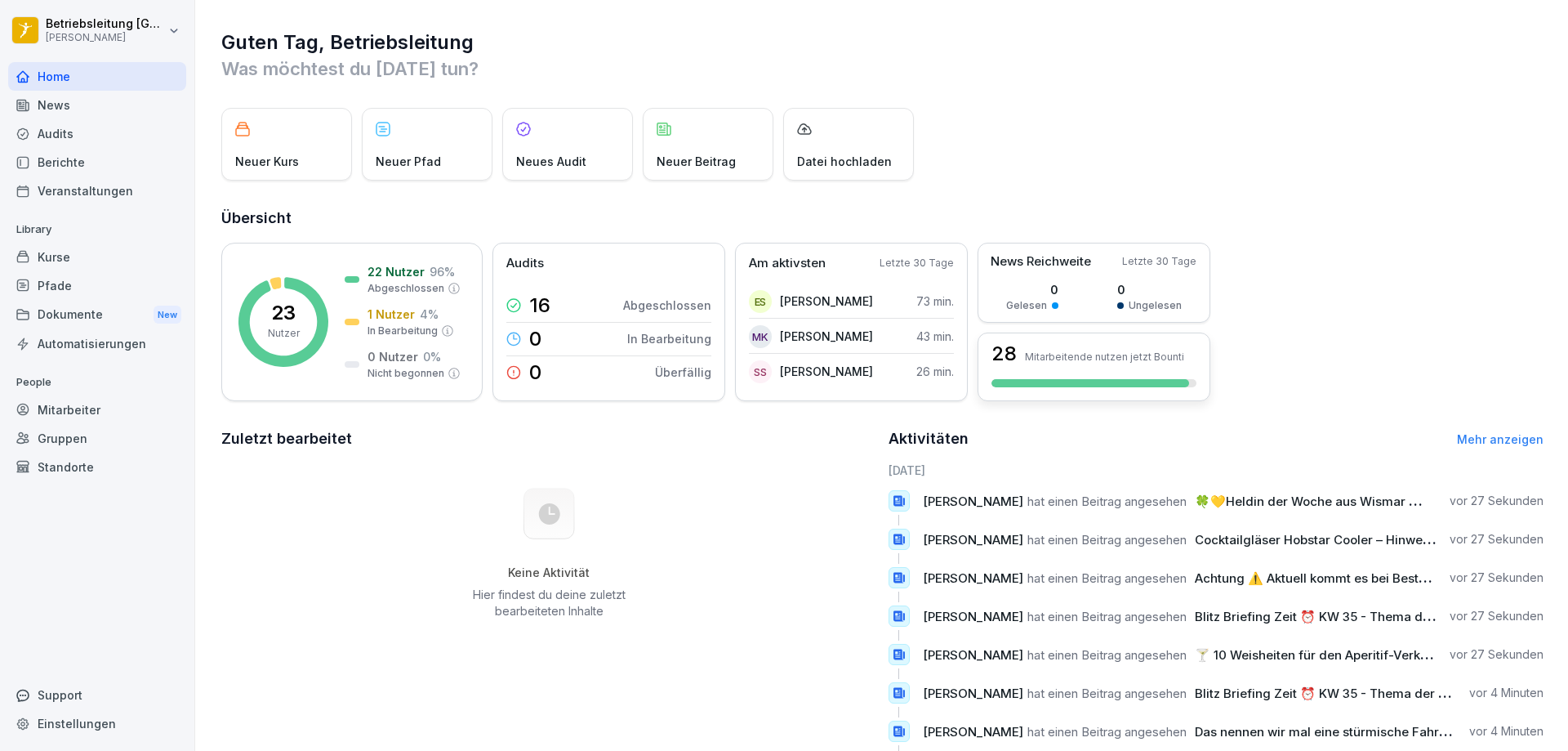
click at [1034, 367] on div "28 Mitarbeitende nutzen jetzt Bounti" at bounding box center [1094, 367] width 233 height 69
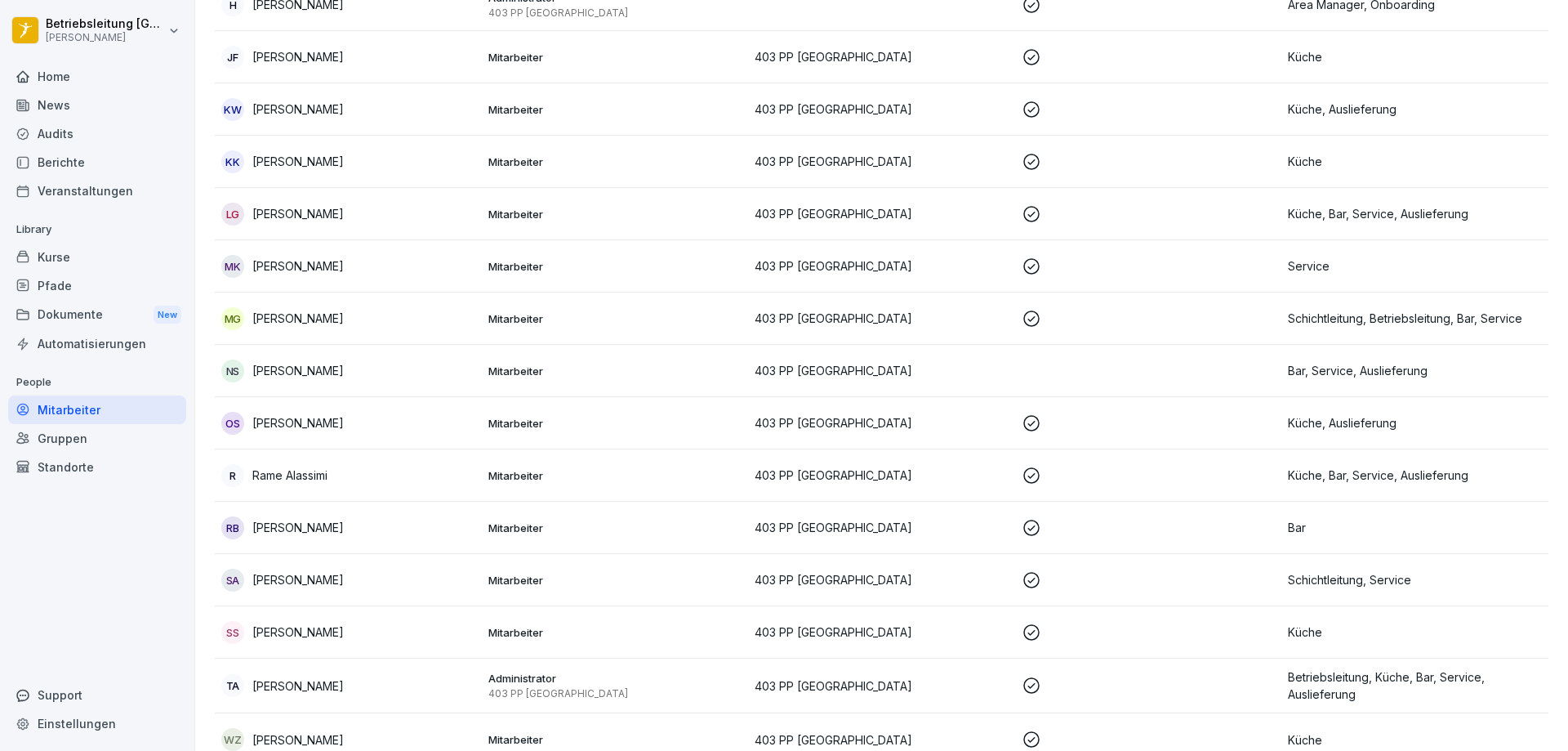
scroll to position [982, 0]
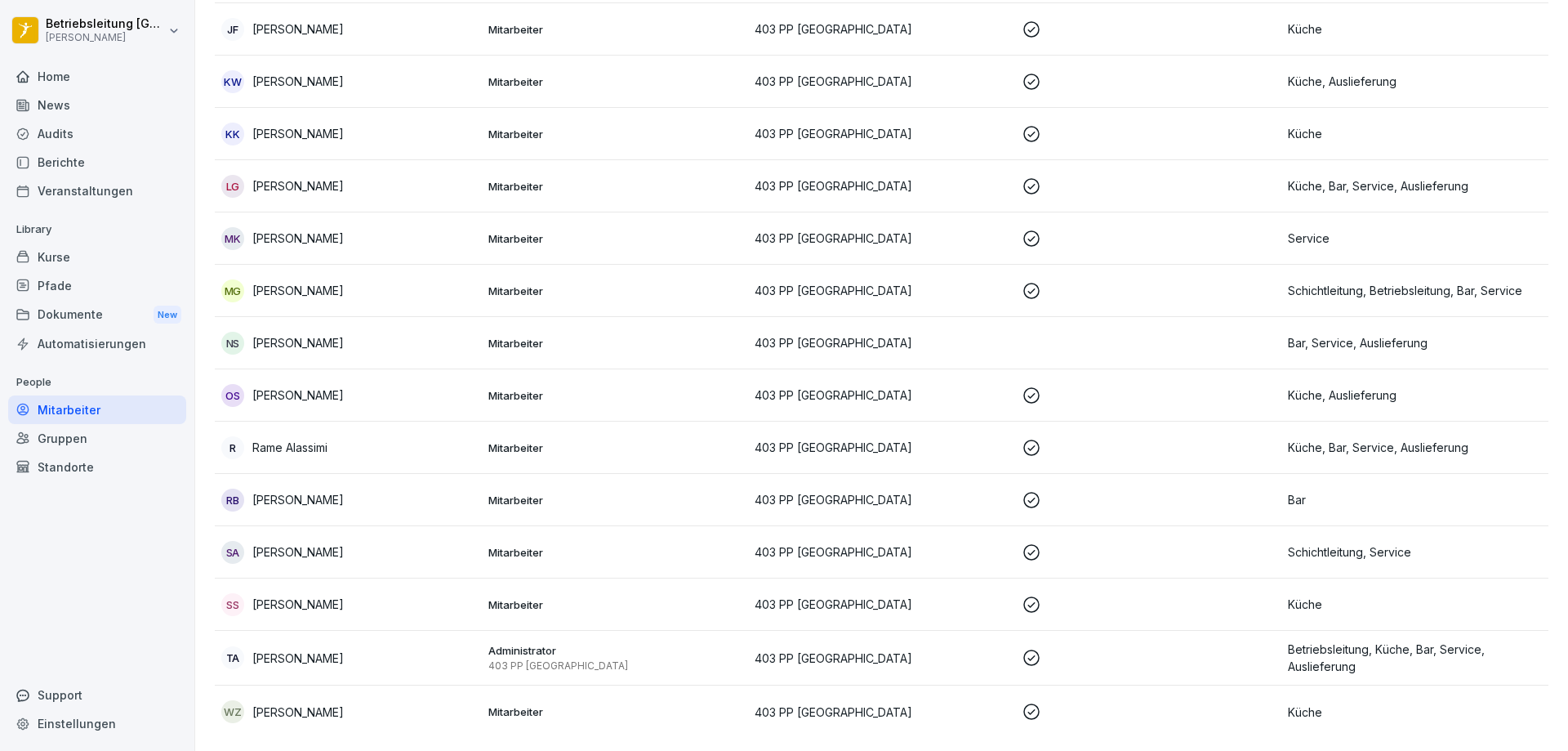
click at [963, 491] on p "403 PP [GEOGRAPHIC_DATA]" at bounding box center [881, 499] width 254 height 17
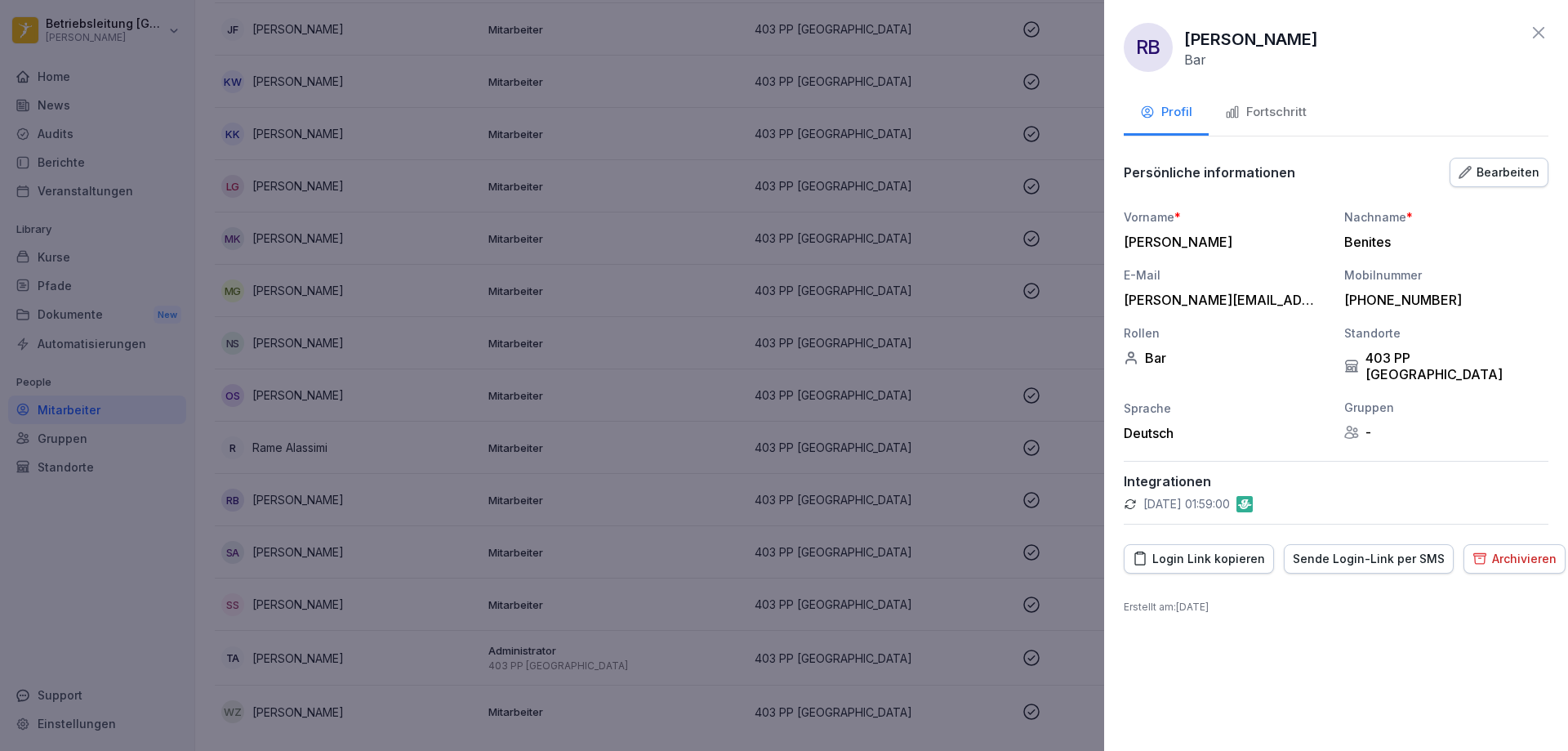
click at [1285, 118] on div "Fortschritt" at bounding box center [1267, 112] width 82 height 19
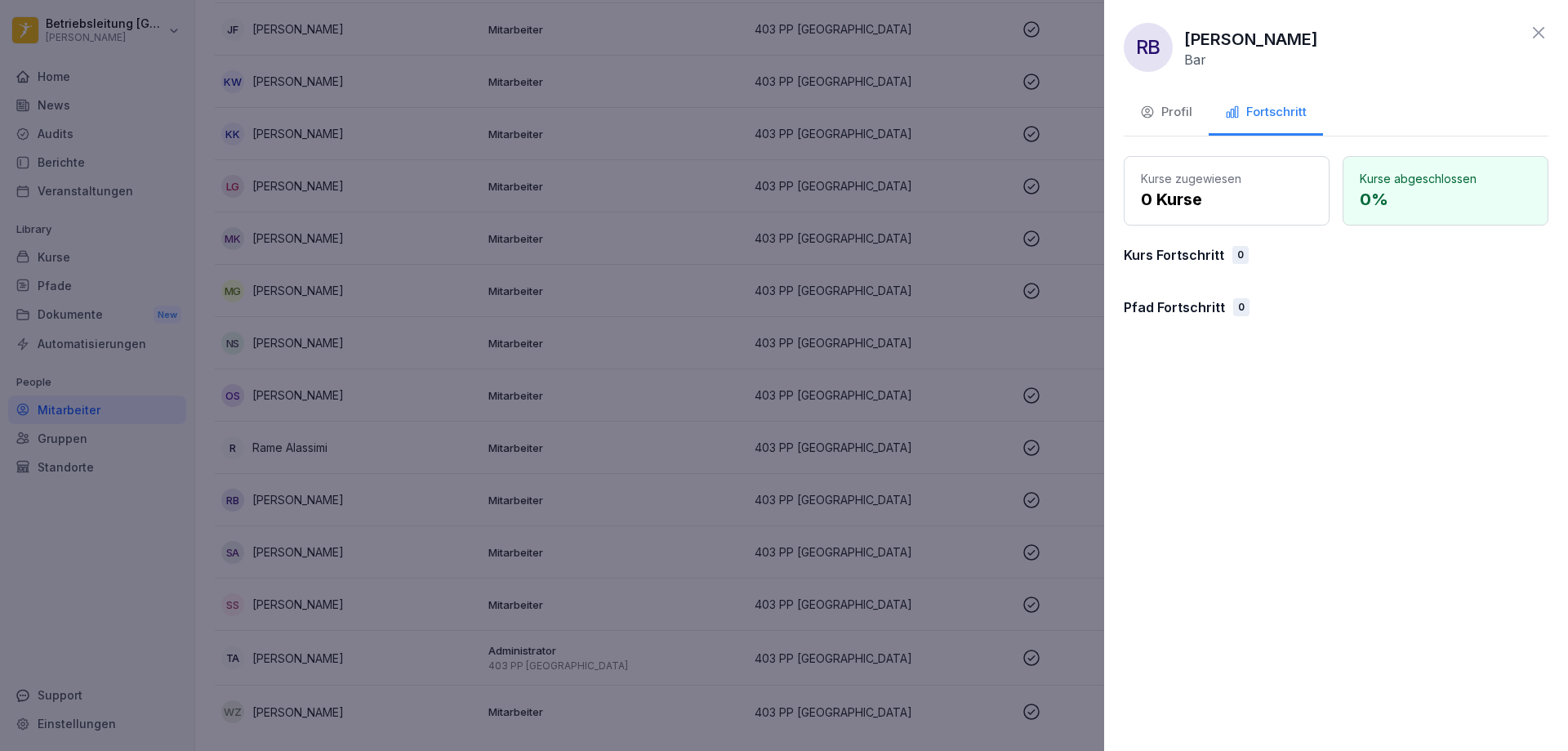
click at [1546, 30] on icon at bounding box center [1538, 33] width 20 height 20
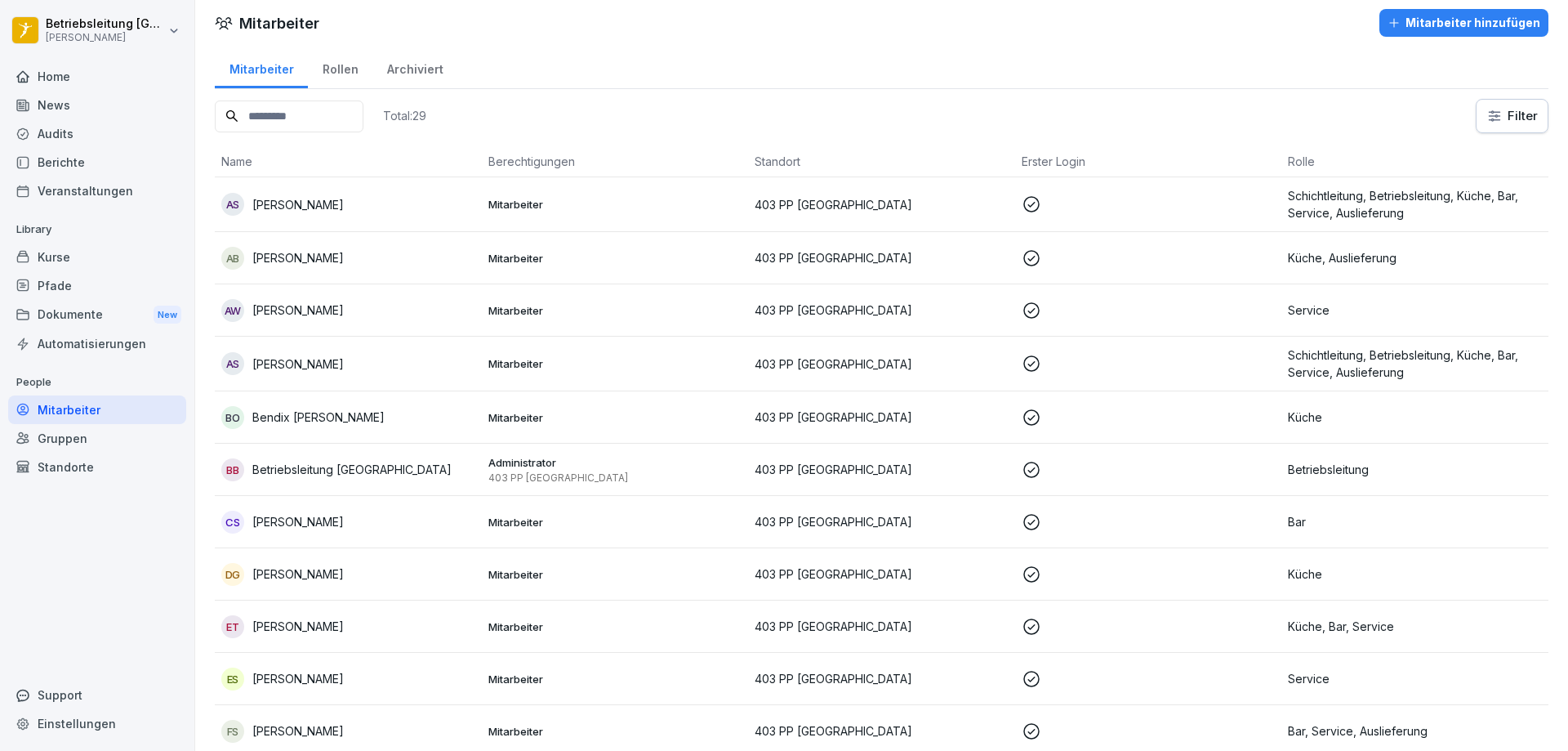
scroll to position [0, 0]
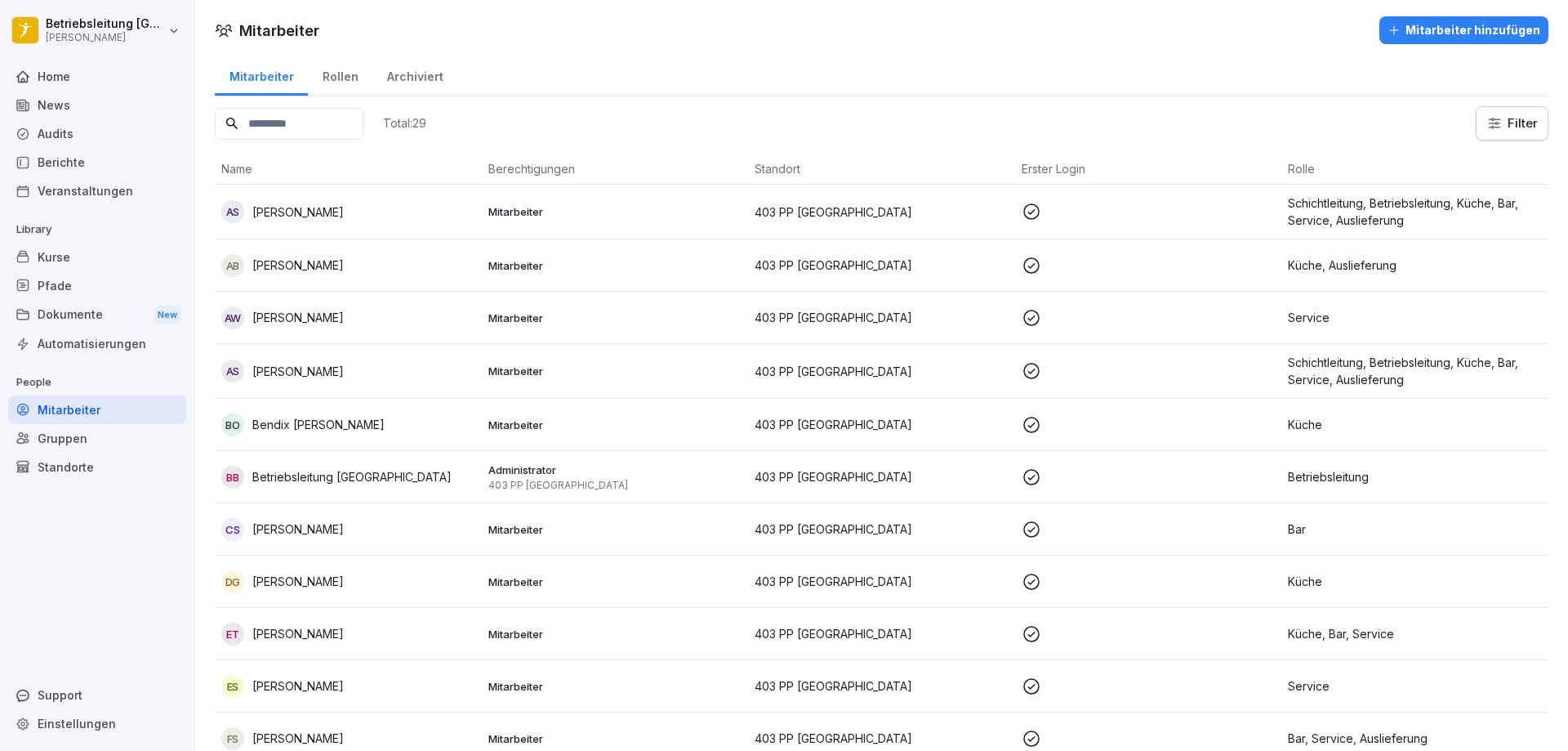
drag, startPoint x: 799, startPoint y: 0, endPoint x: 652, endPoint y: 63, distance: 159.9
click at [653, 63] on div "Mitarbeiter Rollen Archiviert" at bounding box center [881, 76] width 1334 height 43
